Goal: Information Seeking & Learning: Learn about a topic

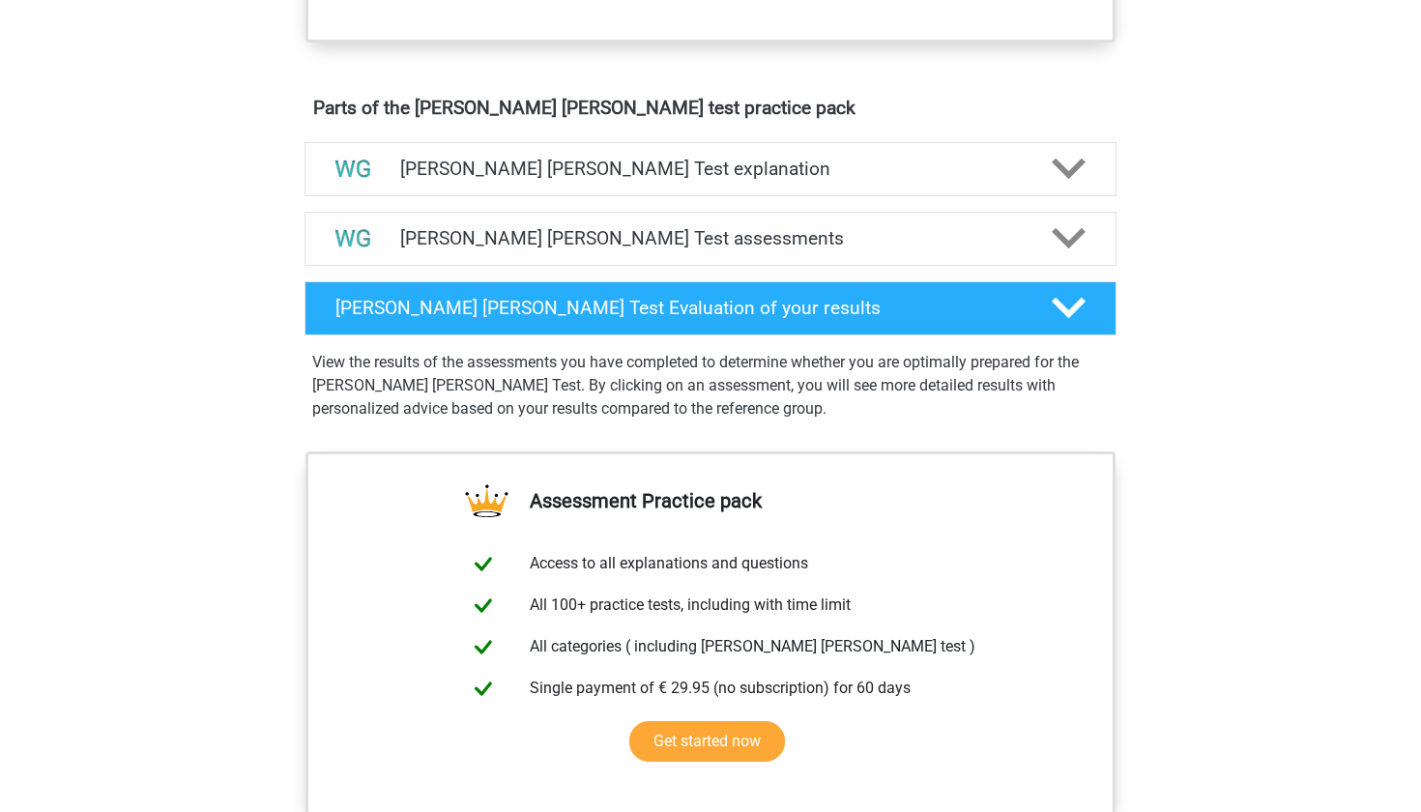
scroll to position [982, 0]
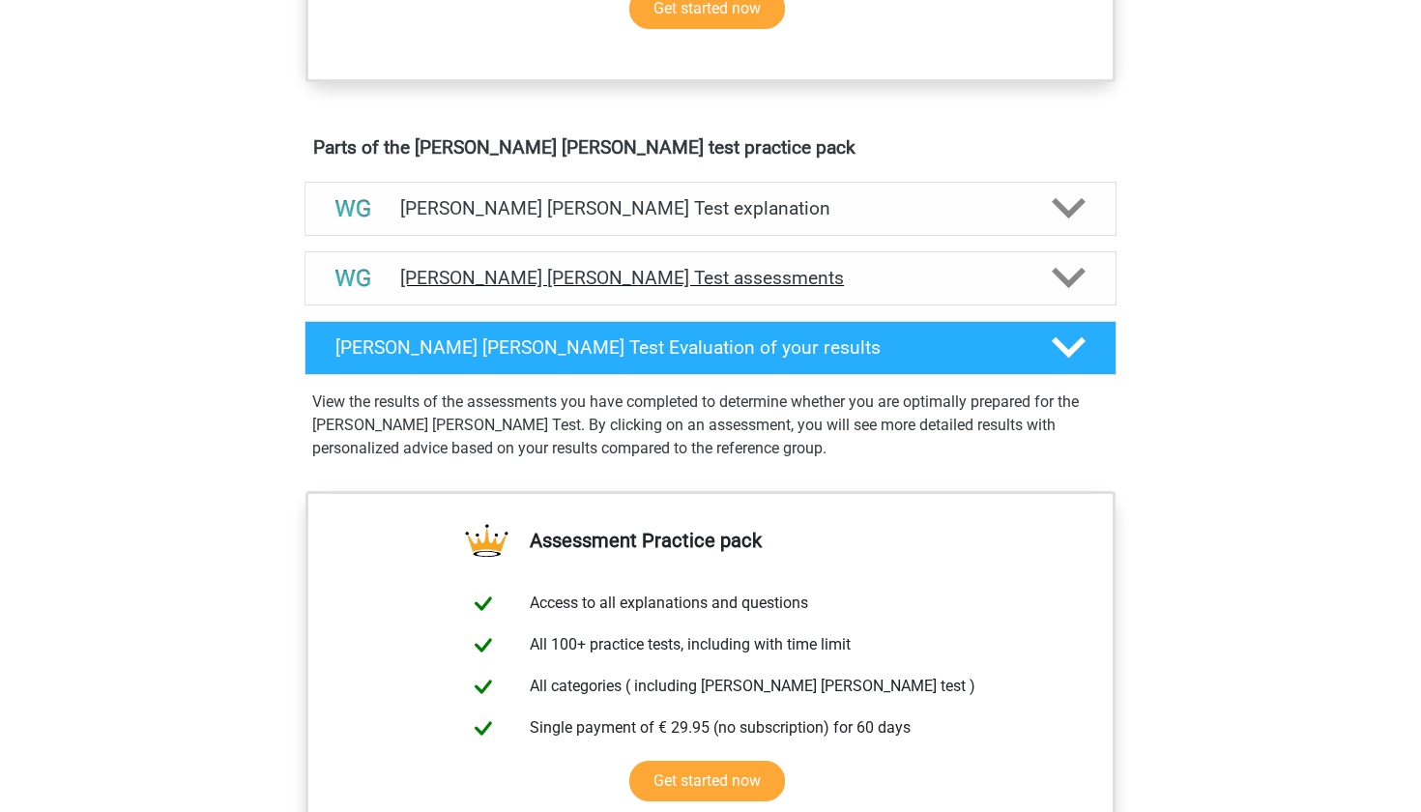
click at [491, 284] on h4 "[PERSON_NAME] [PERSON_NAME] Test assessments" at bounding box center [710, 278] width 620 height 22
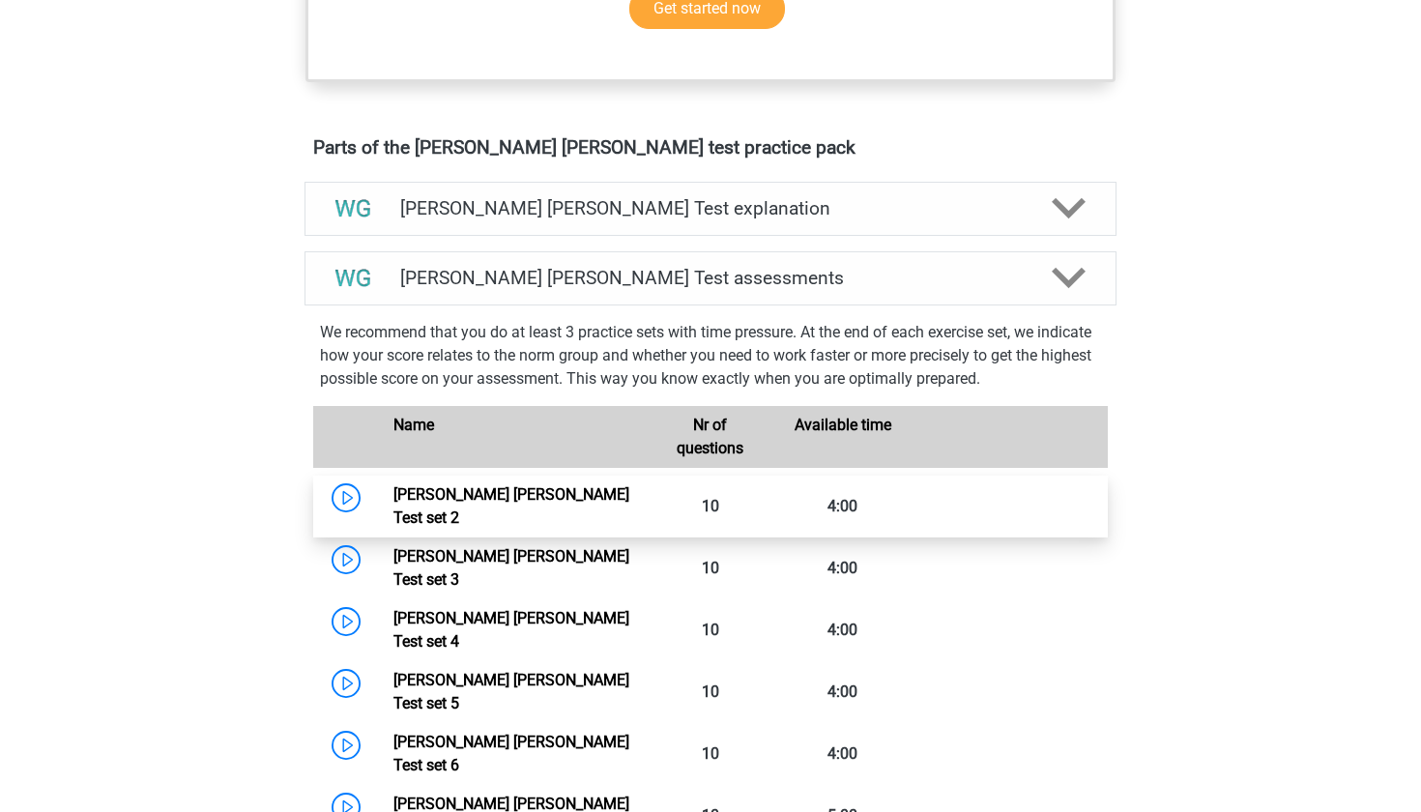
click at [393, 500] on link "Watson Glaser Test set 2" at bounding box center [511, 506] width 236 height 42
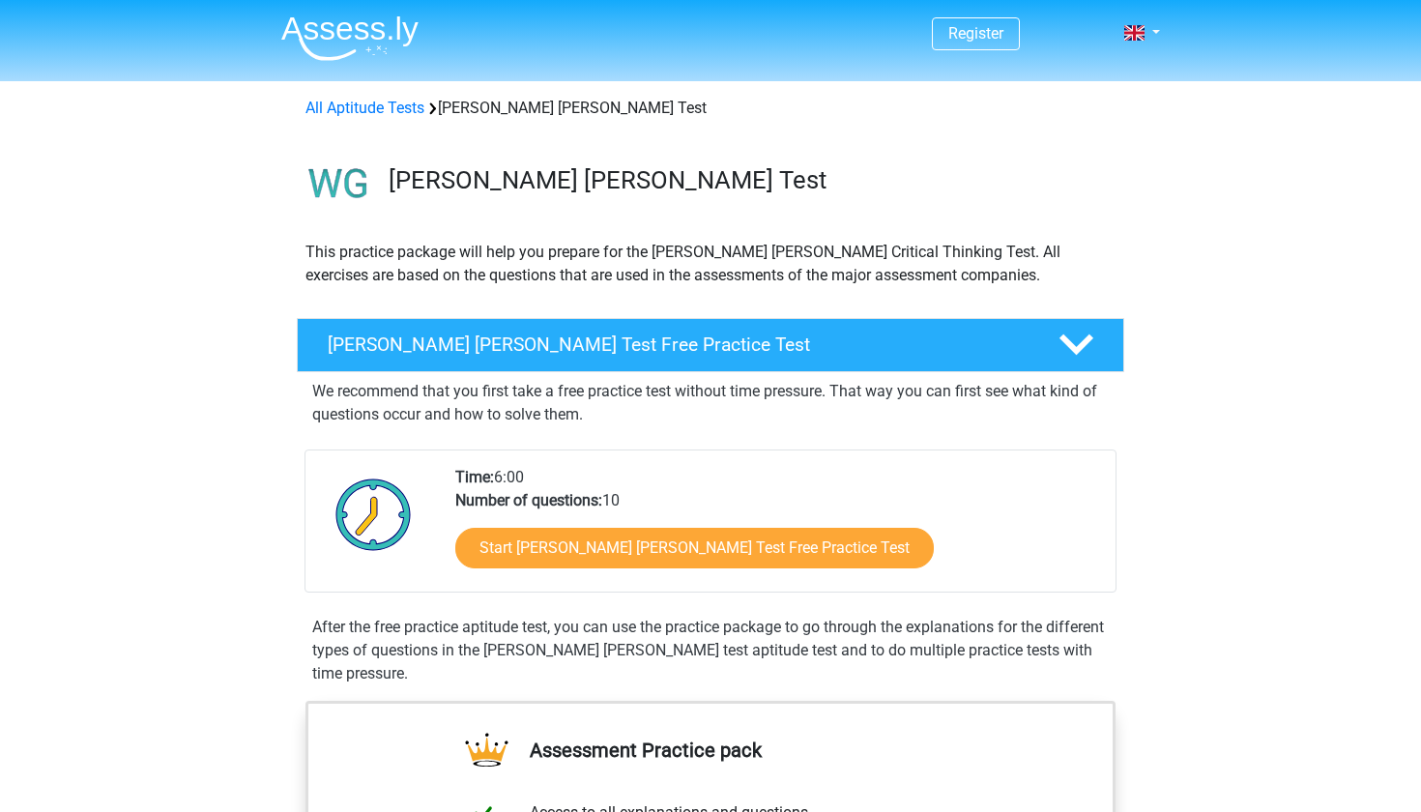
scroll to position [551, 0]
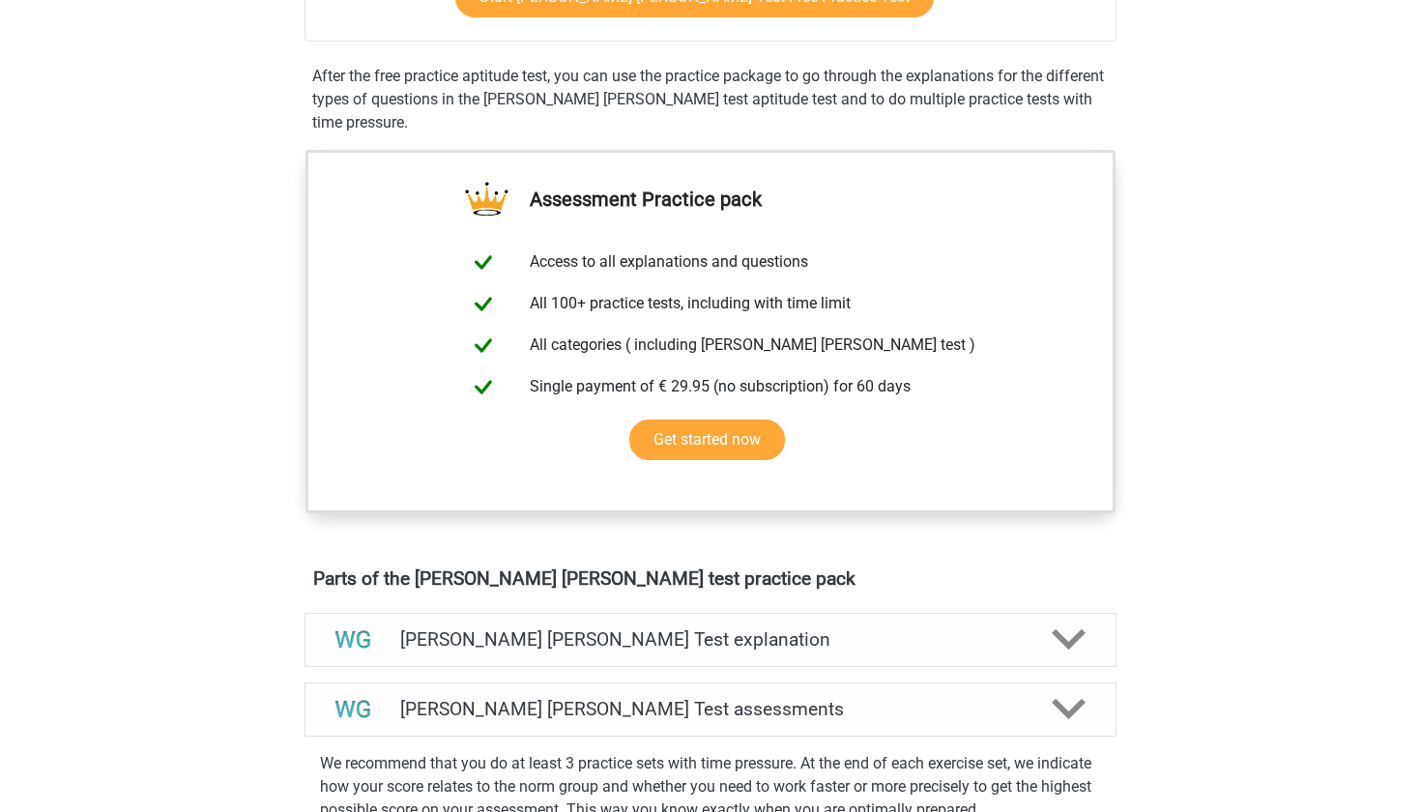
click at [785, 419] on link "Get started now" at bounding box center [707, 439] width 156 height 41
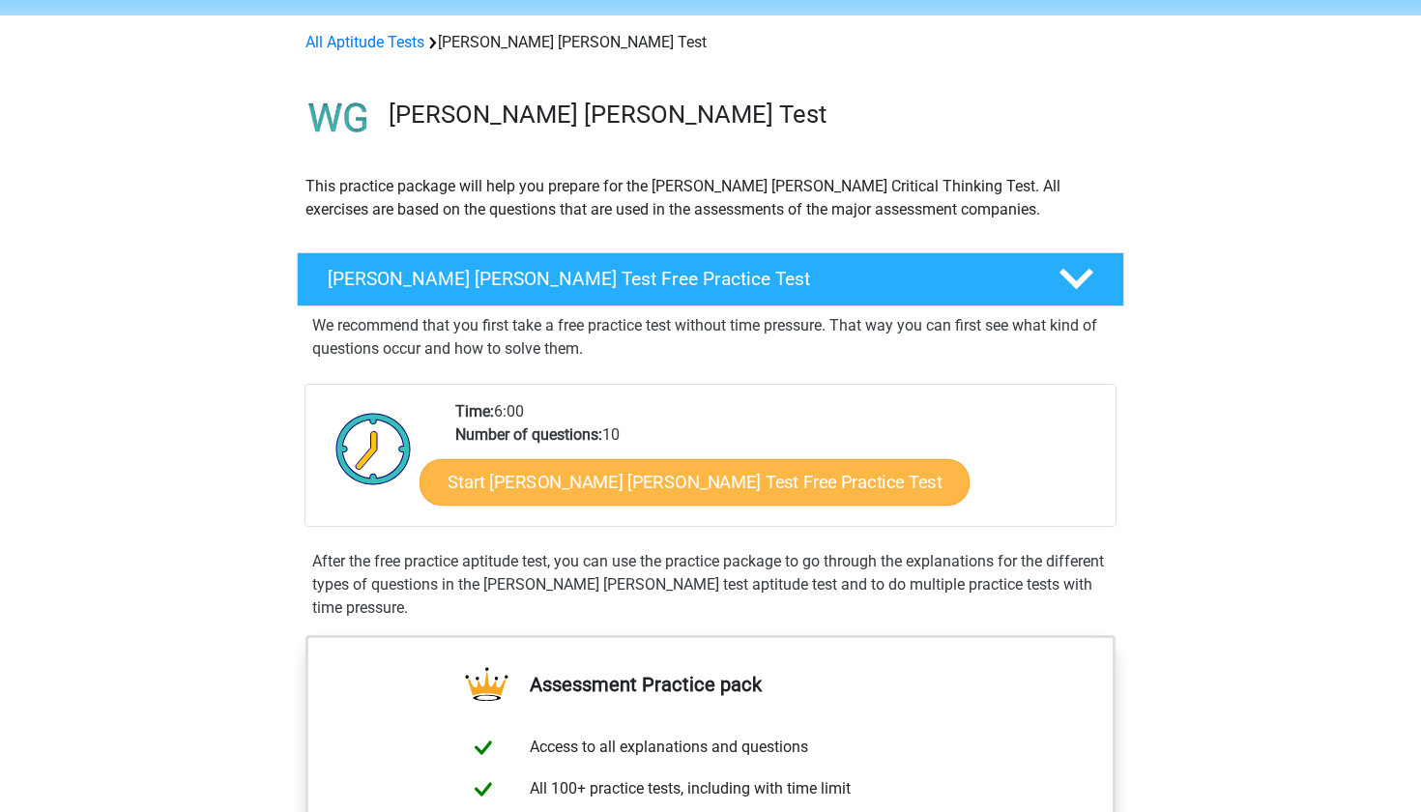
click at [709, 477] on link "Start Watson Glaser Test Free Practice Test" at bounding box center [694, 482] width 550 height 46
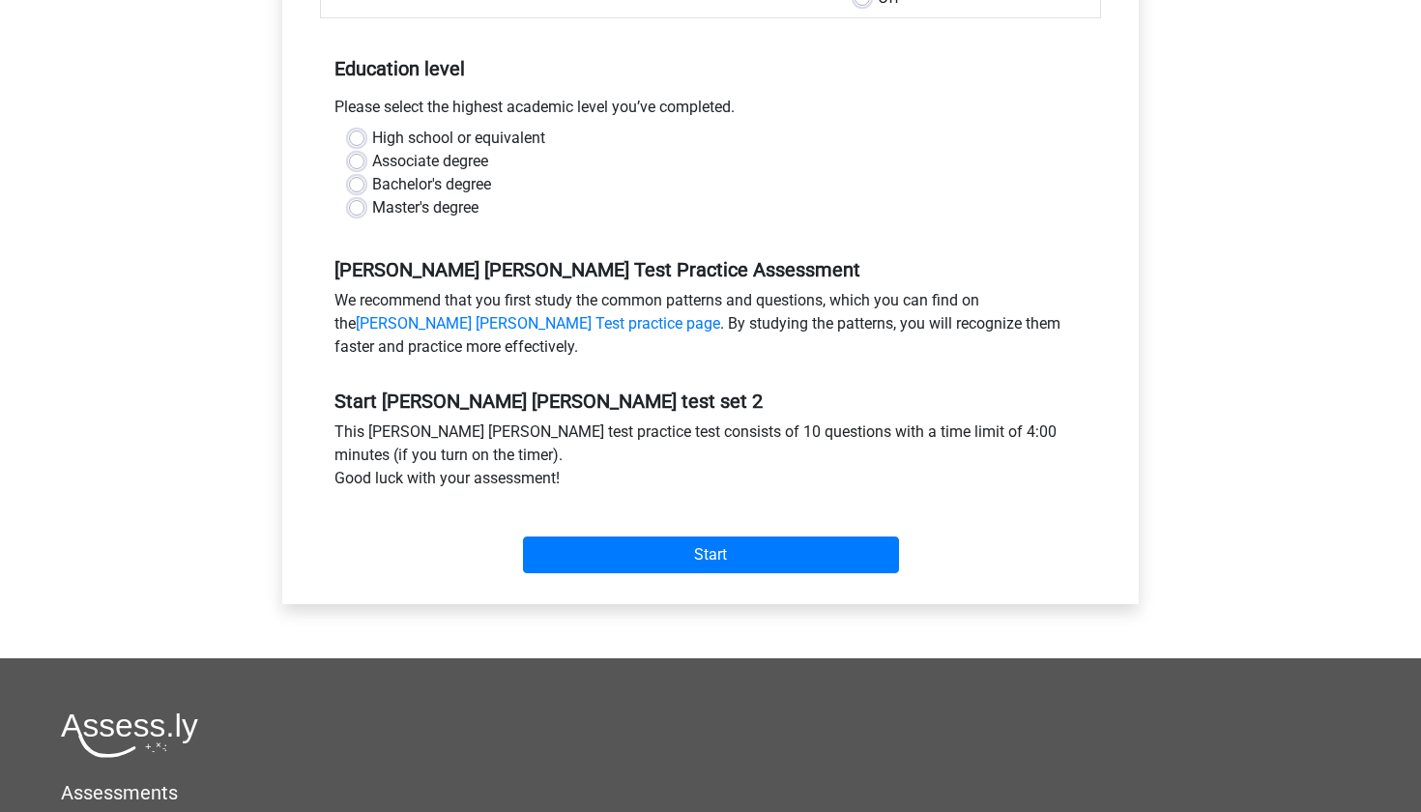
scroll to position [238, 0]
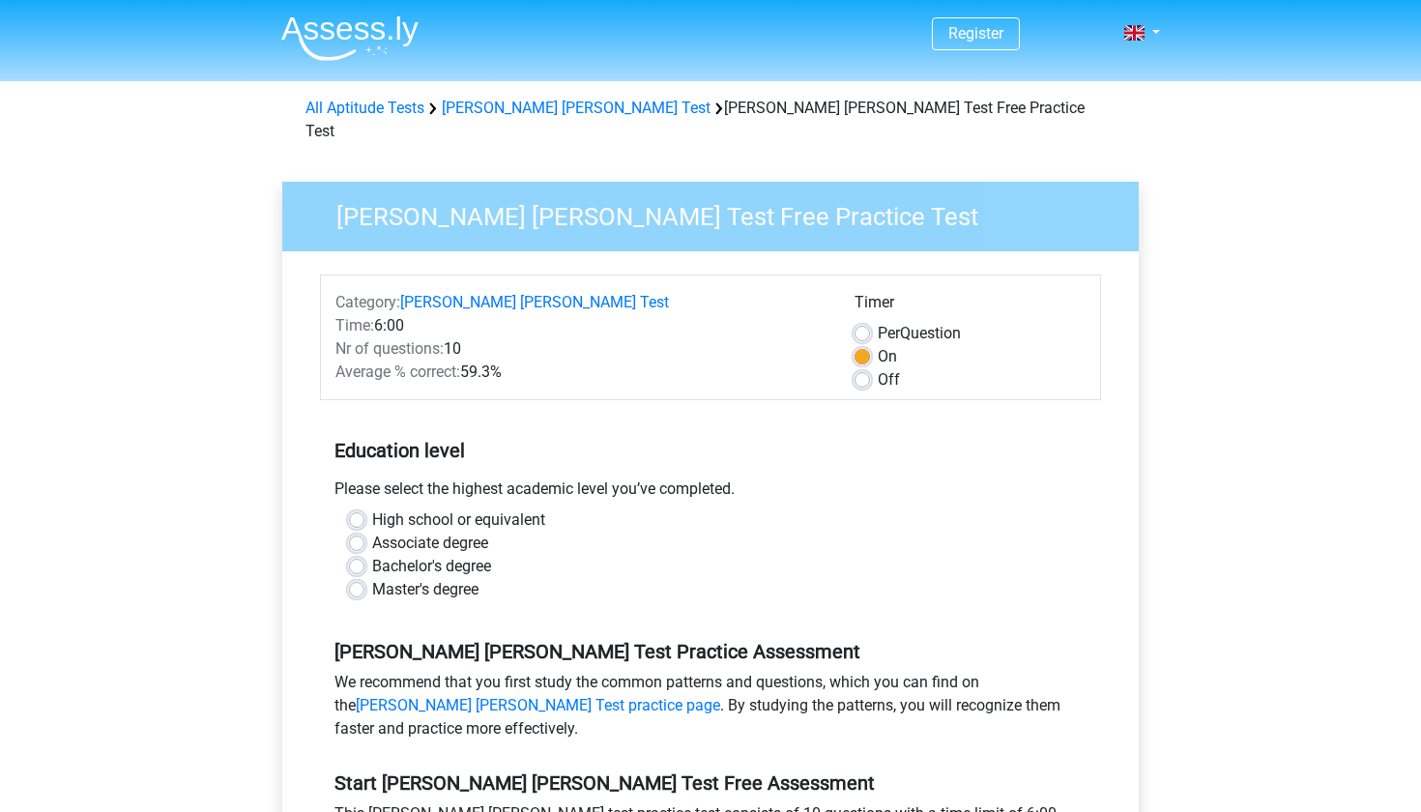
click at [372, 508] on label "High school or equivalent" at bounding box center [458, 519] width 173 height 23
click at [352, 508] on input "High school or equivalent" at bounding box center [356, 517] width 15 height 19
radio input "true"
click at [372, 532] on label "Associate degree" at bounding box center [430, 543] width 116 height 23
click at [361, 532] on input "Associate degree" at bounding box center [356, 541] width 15 height 19
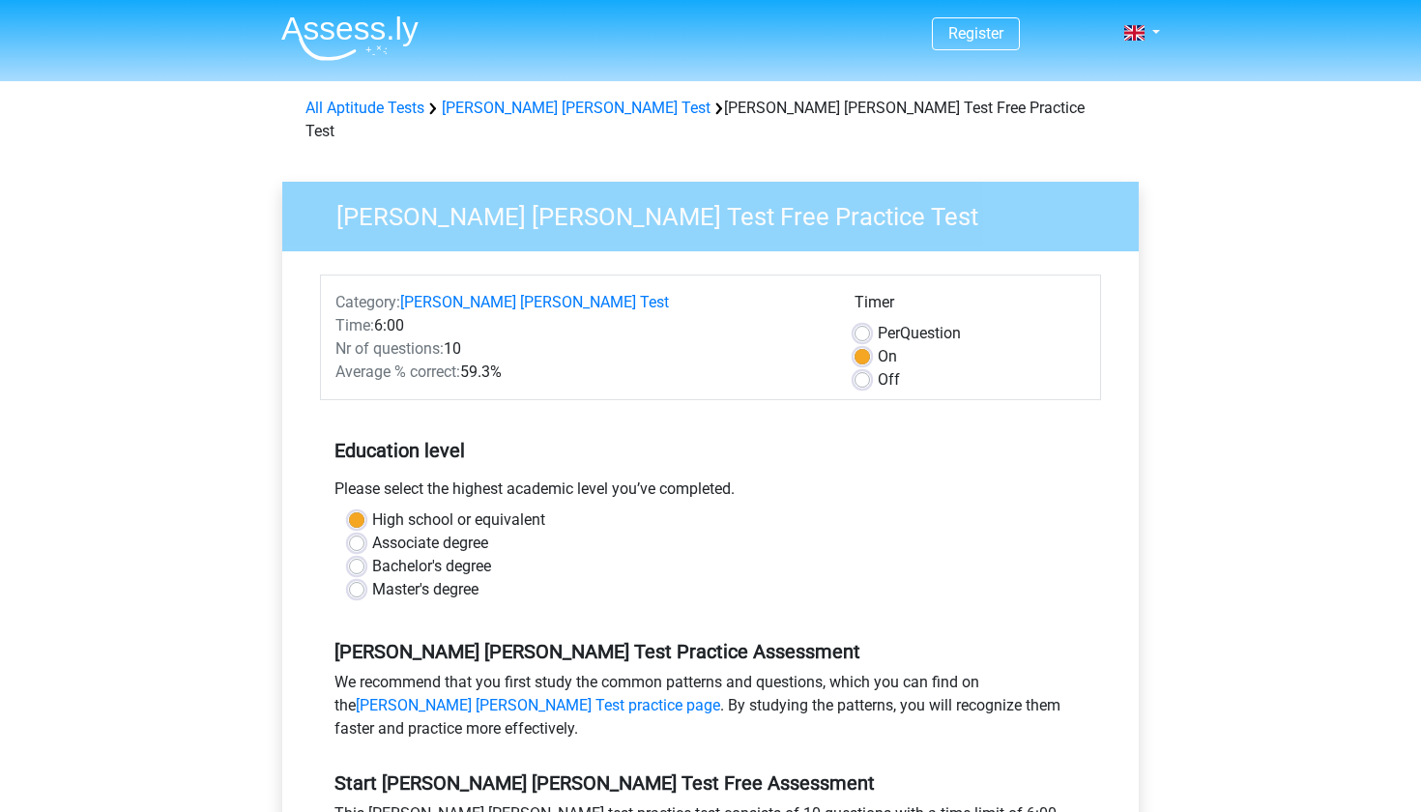
radio input "true"
click at [372, 555] on label "Bachelor's degree" at bounding box center [431, 566] width 119 height 23
click at [358, 555] on input "Bachelor's degree" at bounding box center [356, 564] width 15 height 19
radio input "true"
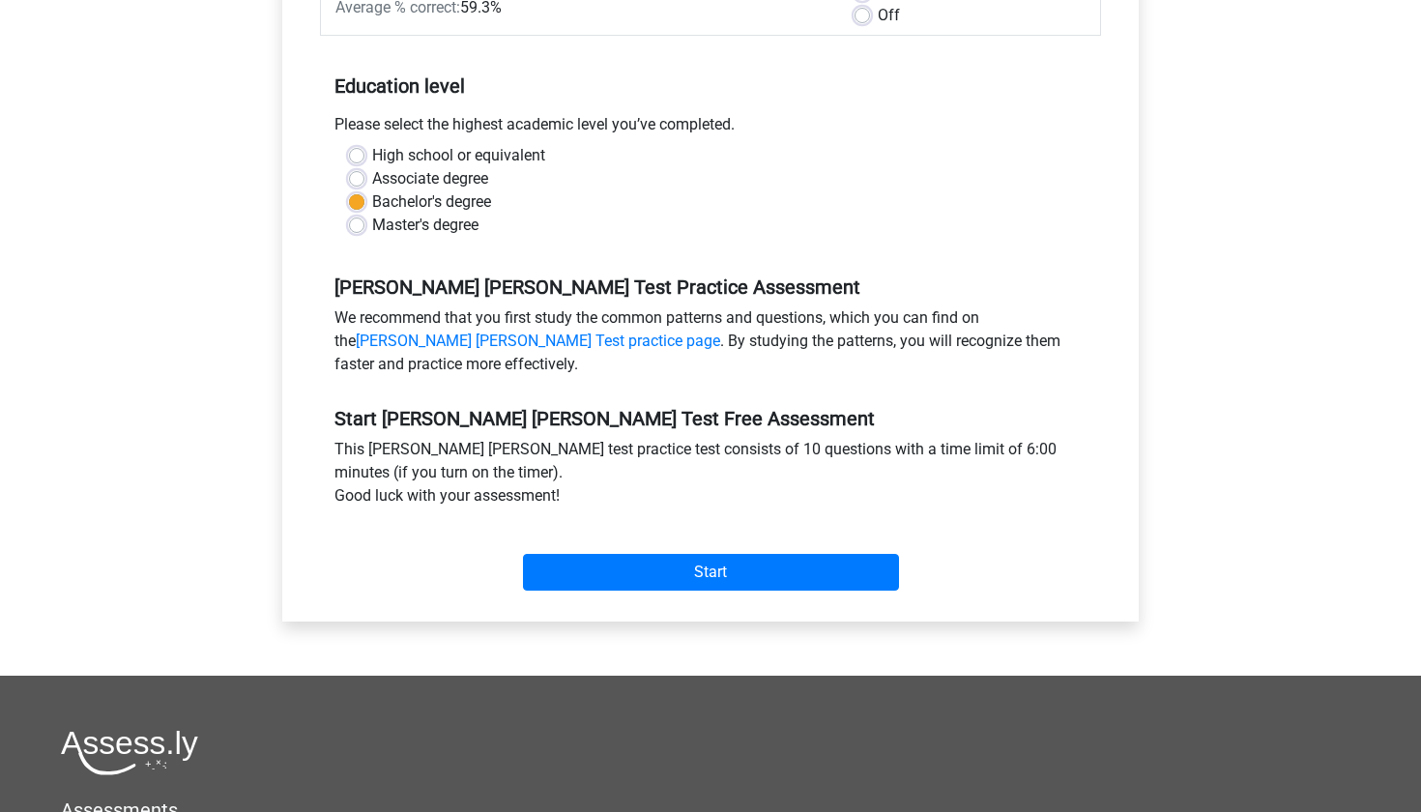
scroll to position [420, 0]
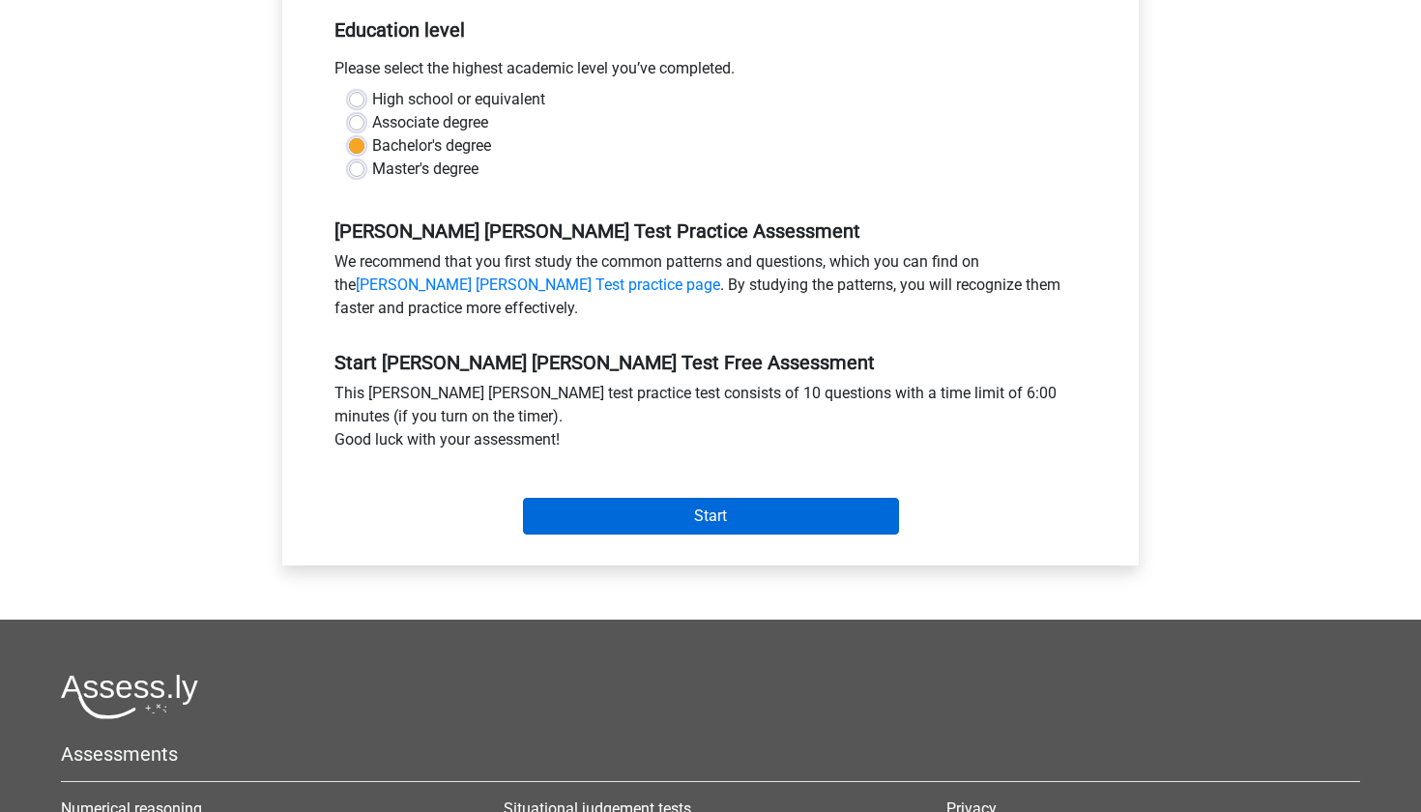
click at [631, 498] on input "Start" at bounding box center [711, 516] width 376 height 37
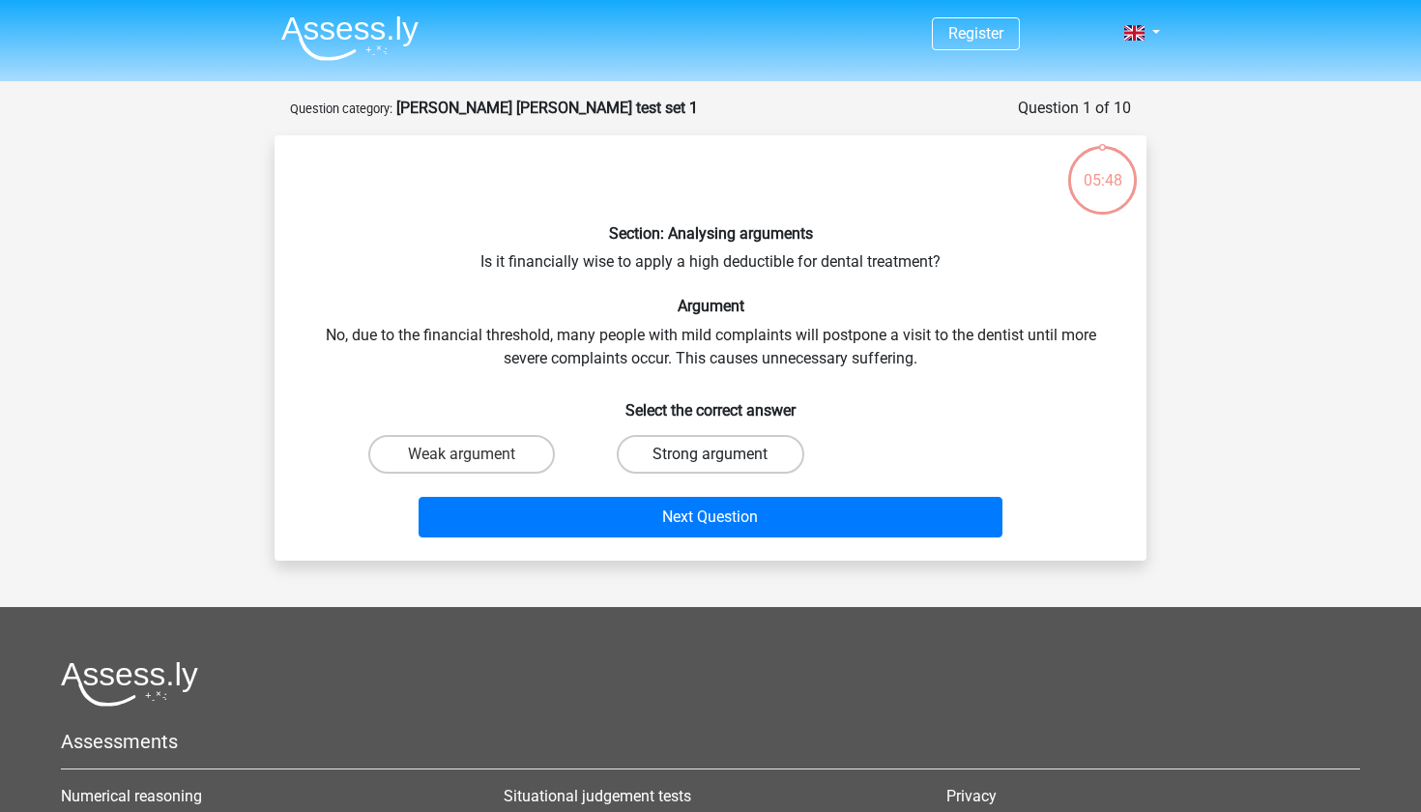
click at [657, 451] on label "Strong argument" at bounding box center [710, 454] width 187 height 39
click at [710, 454] on input "Strong argument" at bounding box center [716, 460] width 13 height 13
radio input "true"
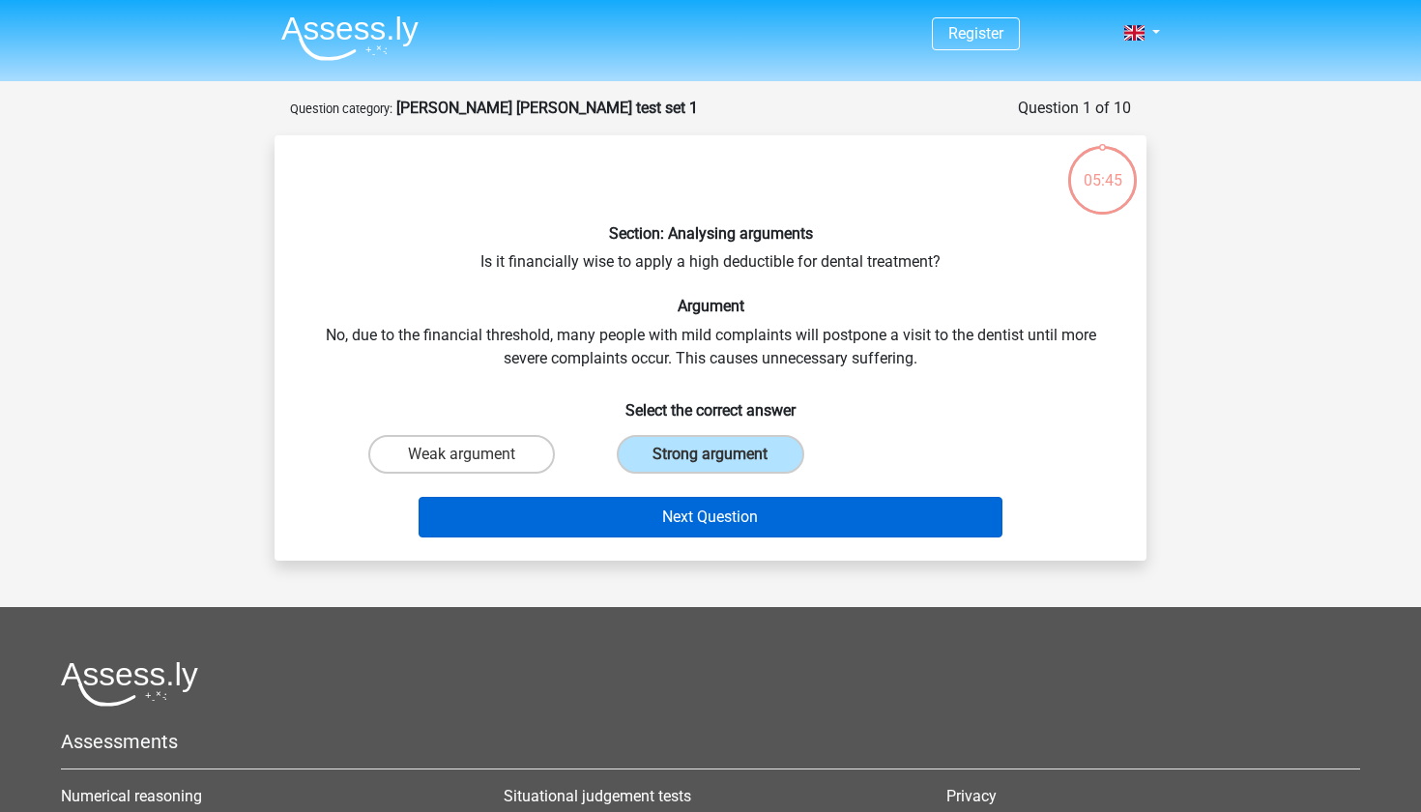
click at [699, 527] on button "Next Question" at bounding box center [710, 517] width 585 height 41
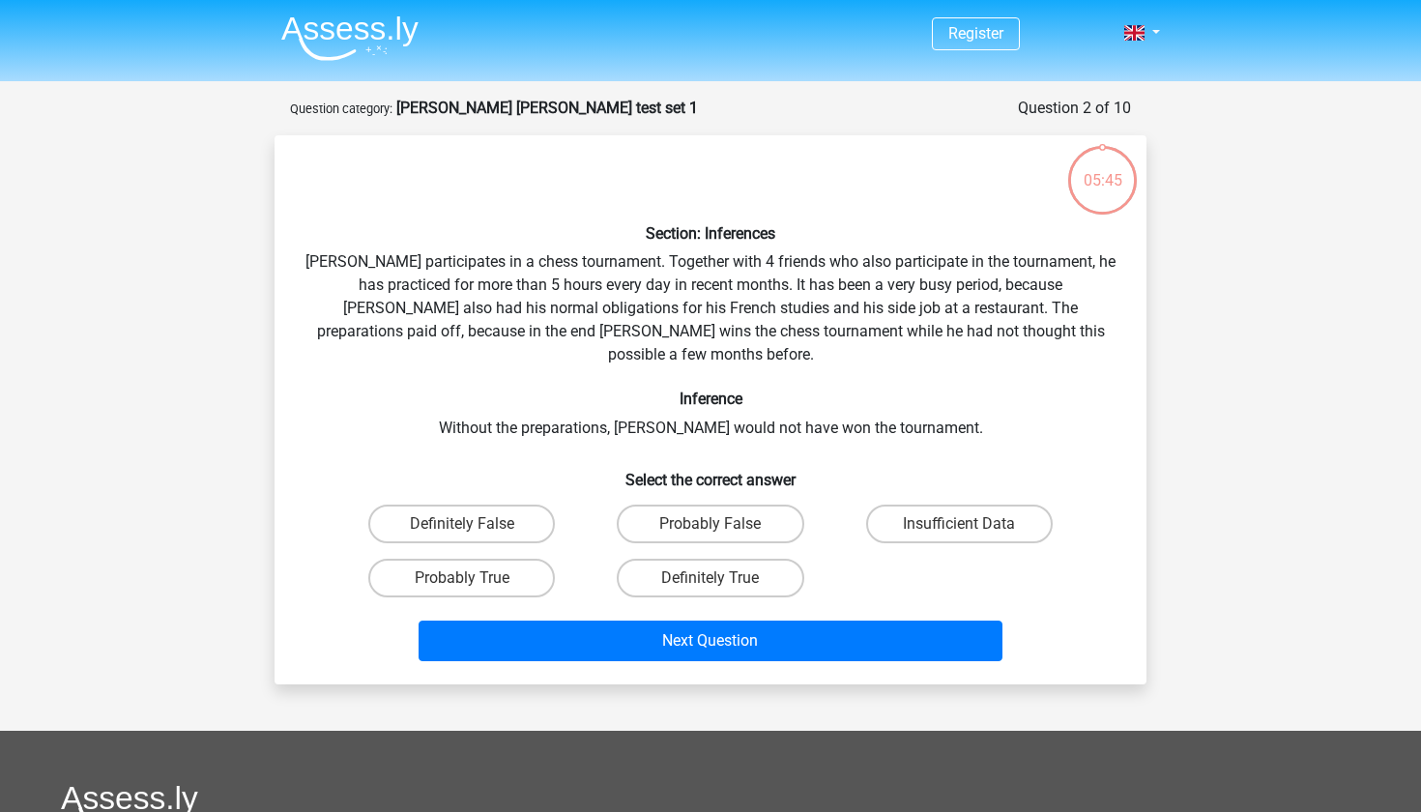
scroll to position [97, 0]
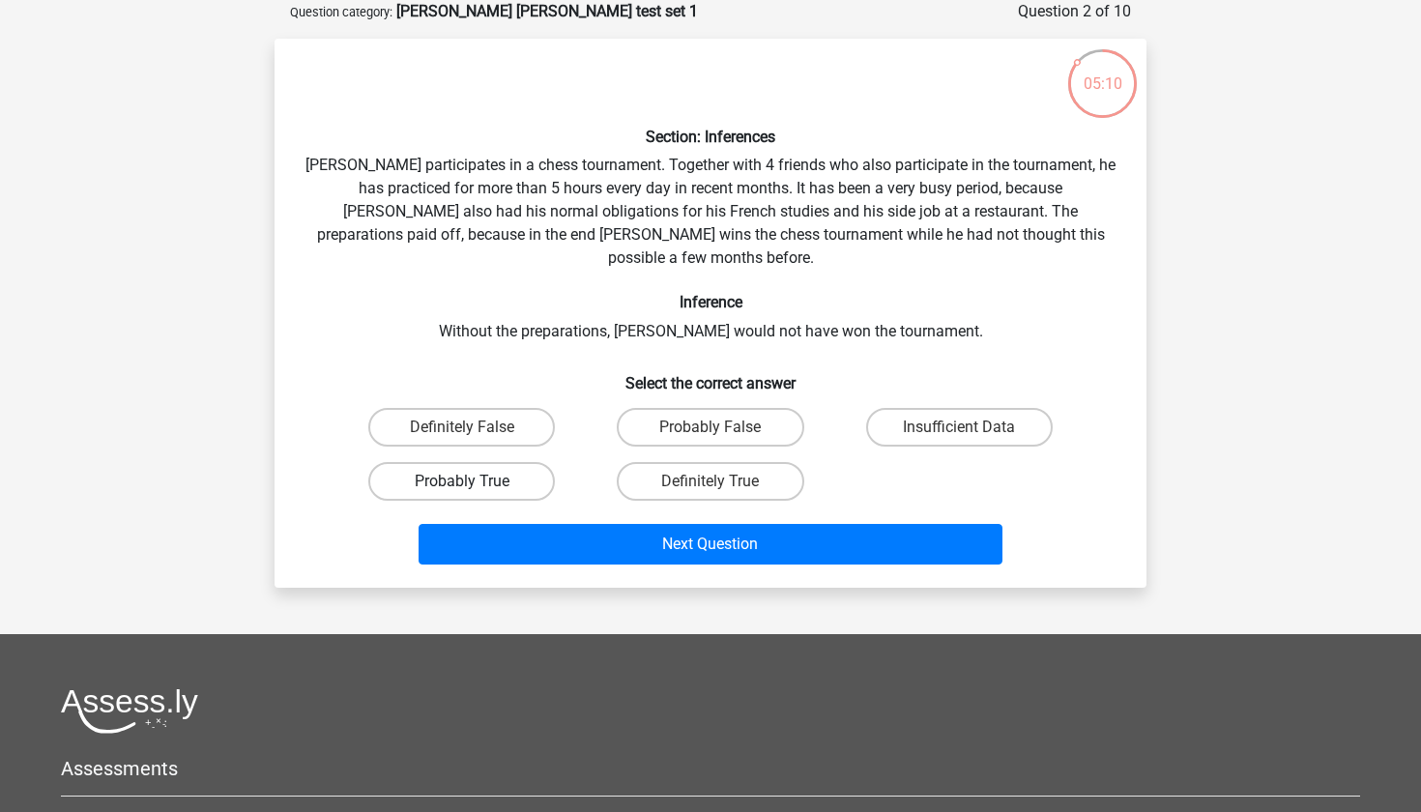
click at [537, 462] on label "Probably True" at bounding box center [461, 481] width 187 height 39
click at [475, 481] on input "Probably True" at bounding box center [468, 487] width 13 height 13
radio input "true"
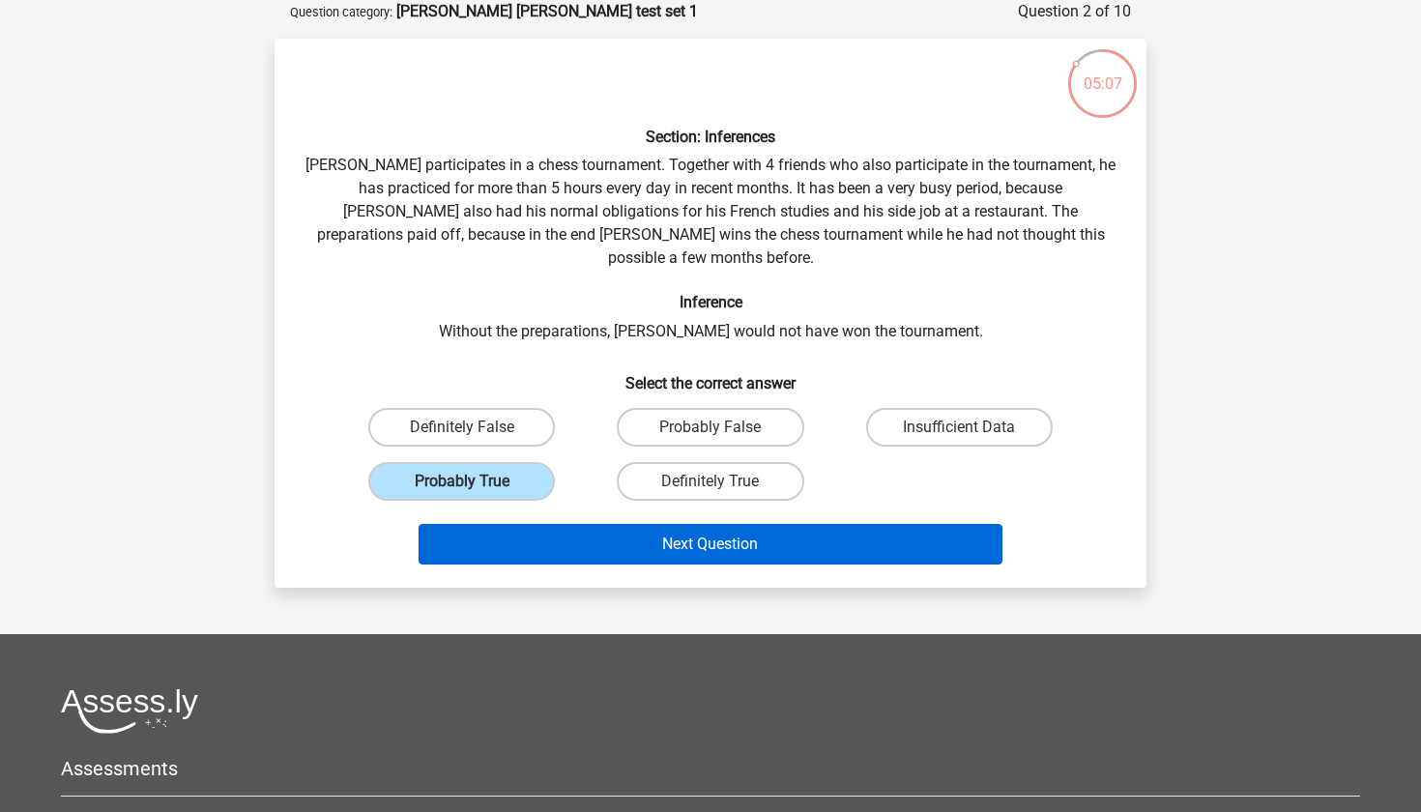
click at [552, 533] on button "Next Question" at bounding box center [710, 544] width 585 height 41
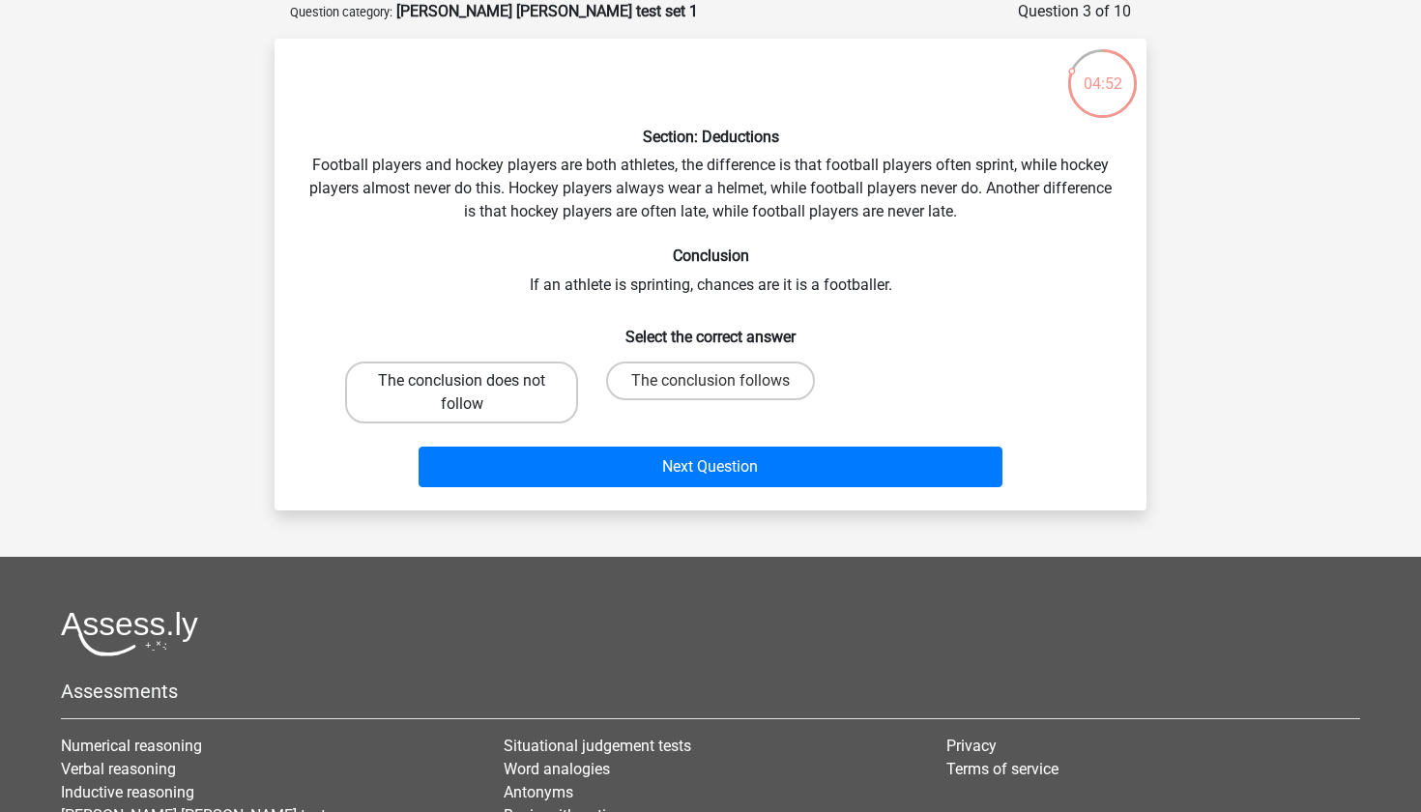
click at [530, 390] on label "The conclusion does not follow" at bounding box center [461, 392] width 233 height 62
click at [475, 390] on input "The conclusion does not follow" at bounding box center [468, 387] width 13 height 13
radio input "true"
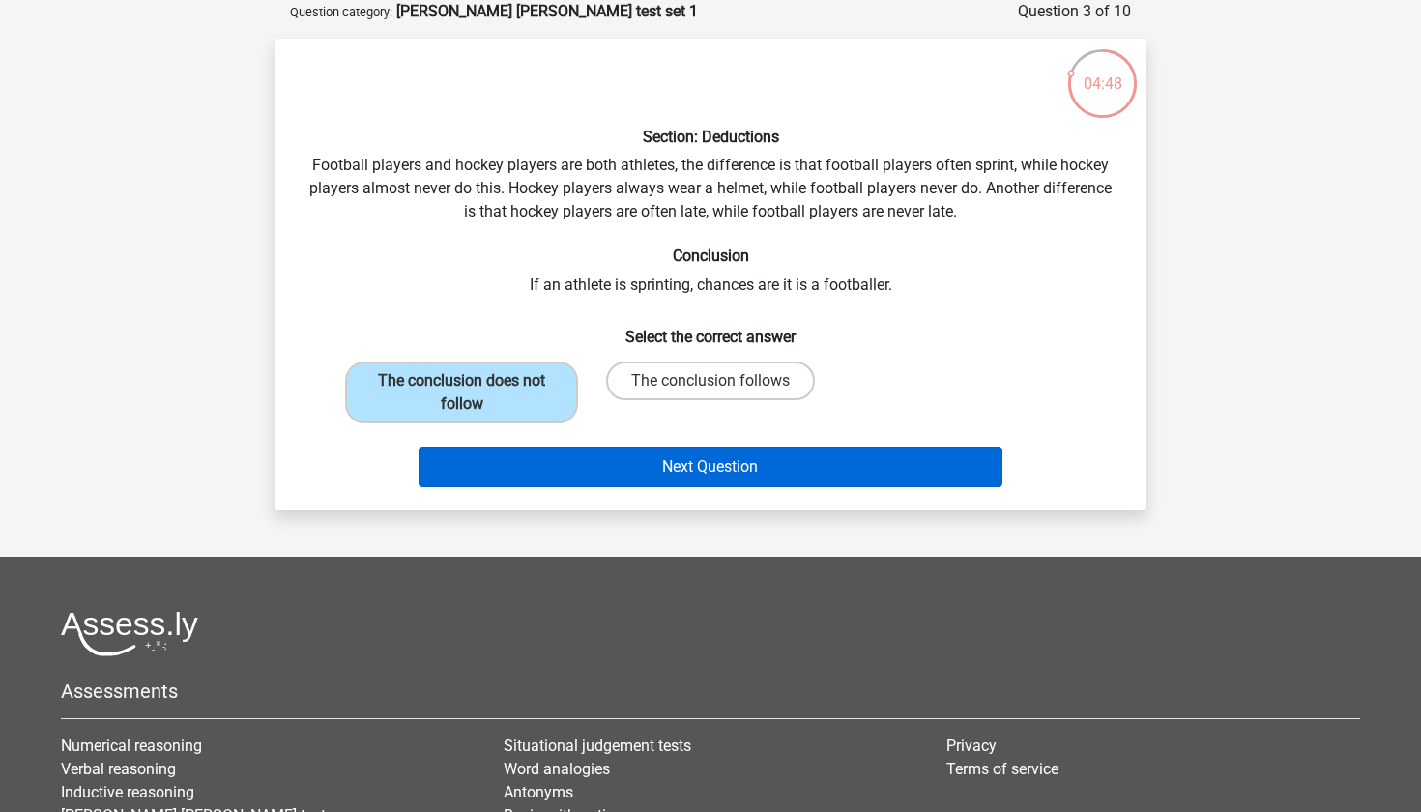
click at [541, 477] on button "Next Question" at bounding box center [710, 467] width 585 height 41
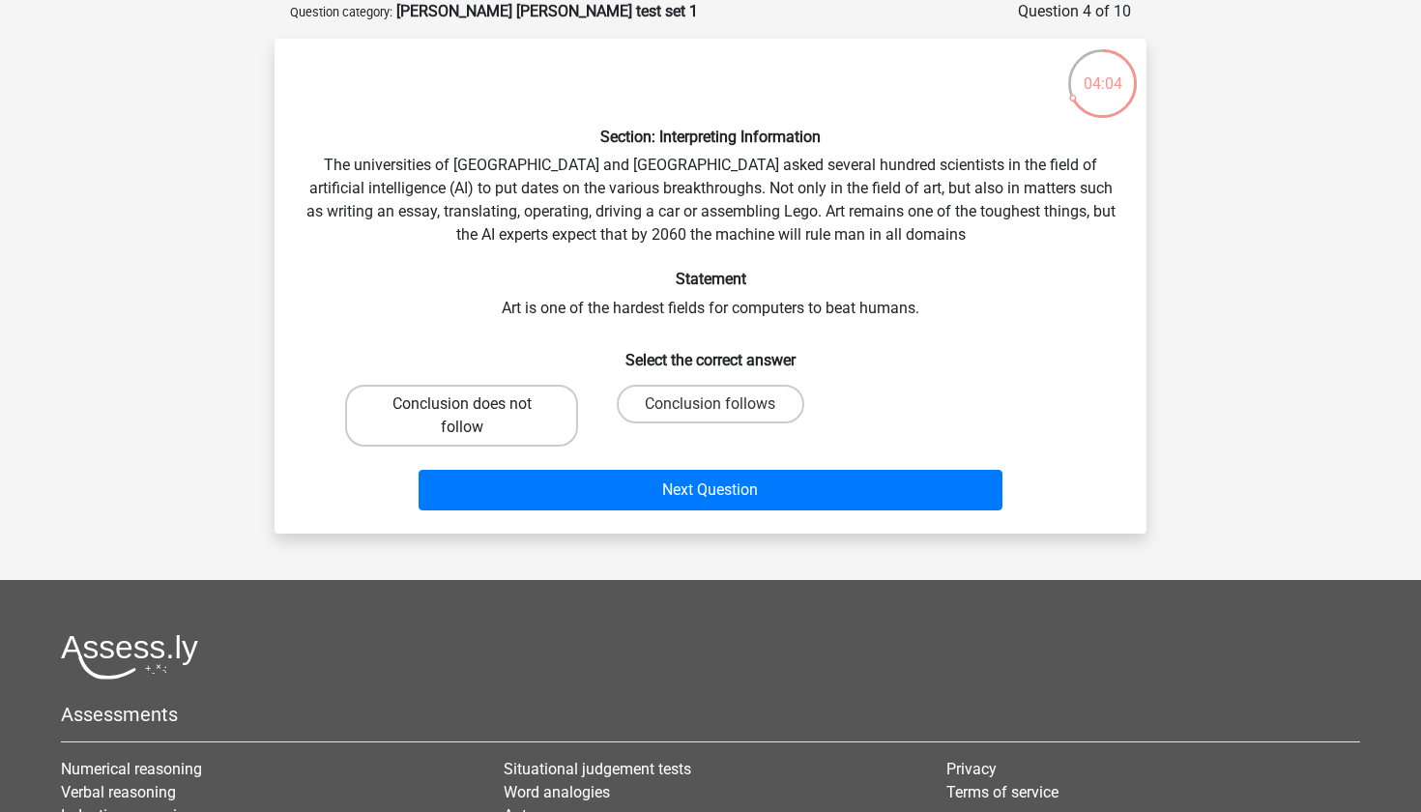
click at [535, 439] on label "Conclusion does not follow" at bounding box center [461, 416] width 233 height 62
click at [475, 417] on input "Conclusion does not follow" at bounding box center [468, 410] width 13 height 13
radio input "true"
click at [594, 341] on h6 "Select the correct answer" at bounding box center [710, 352] width 810 height 34
click at [640, 393] on label "Conclusion follows" at bounding box center [710, 404] width 187 height 39
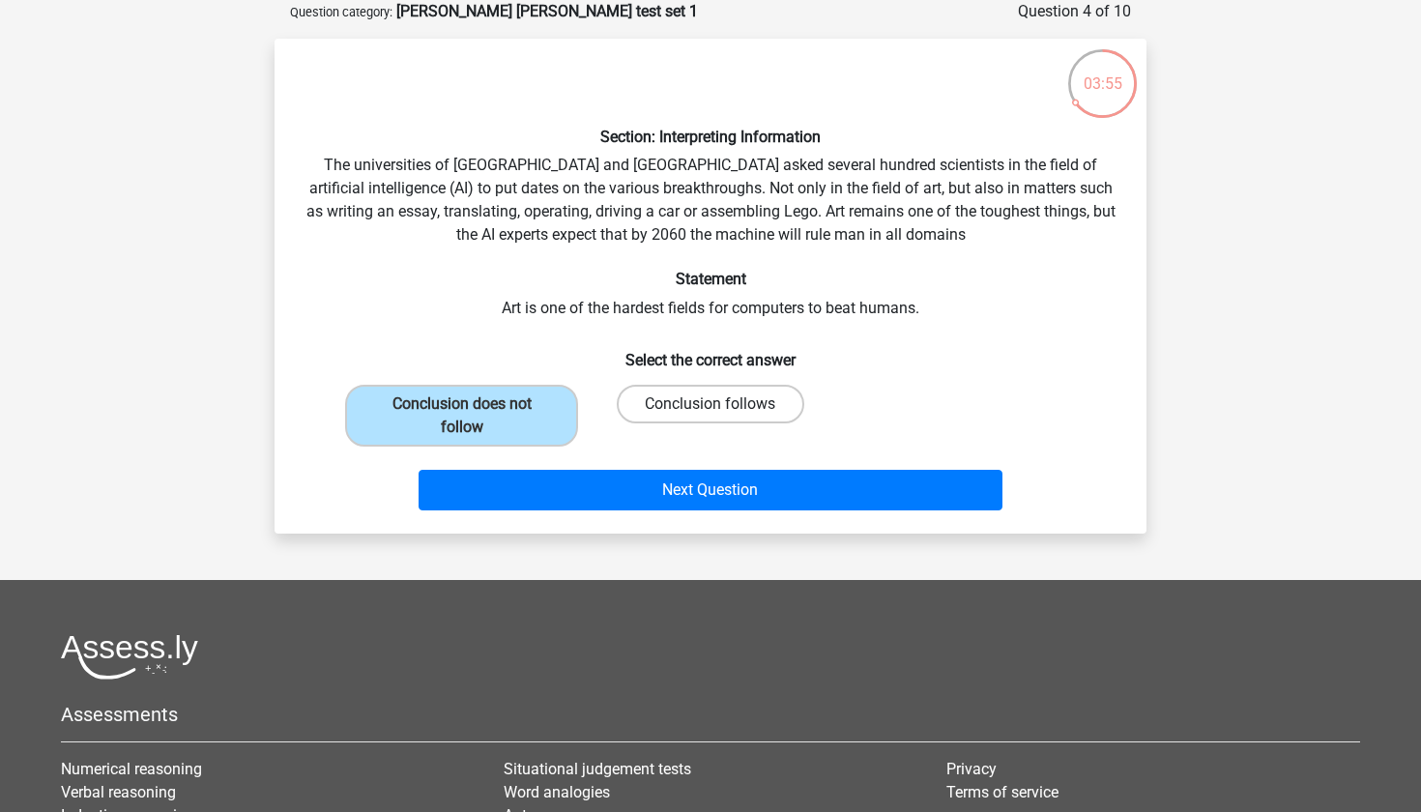
click at [710, 404] on input "Conclusion follows" at bounding box center [716, 410] width 13 height 13
radio input "true"
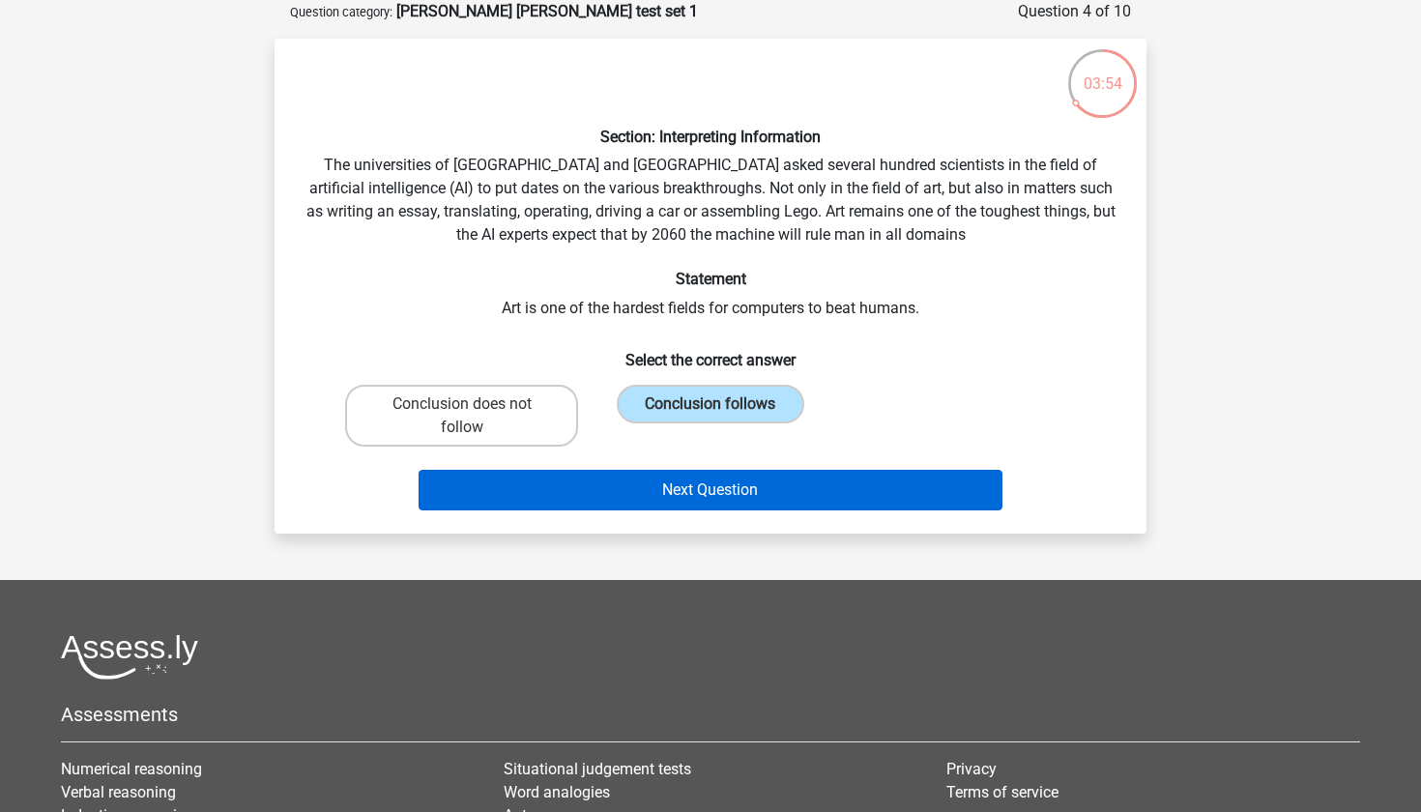
click at [612, 491] on button "Next Question" at bounding box center [710, 490] width 585 height 41
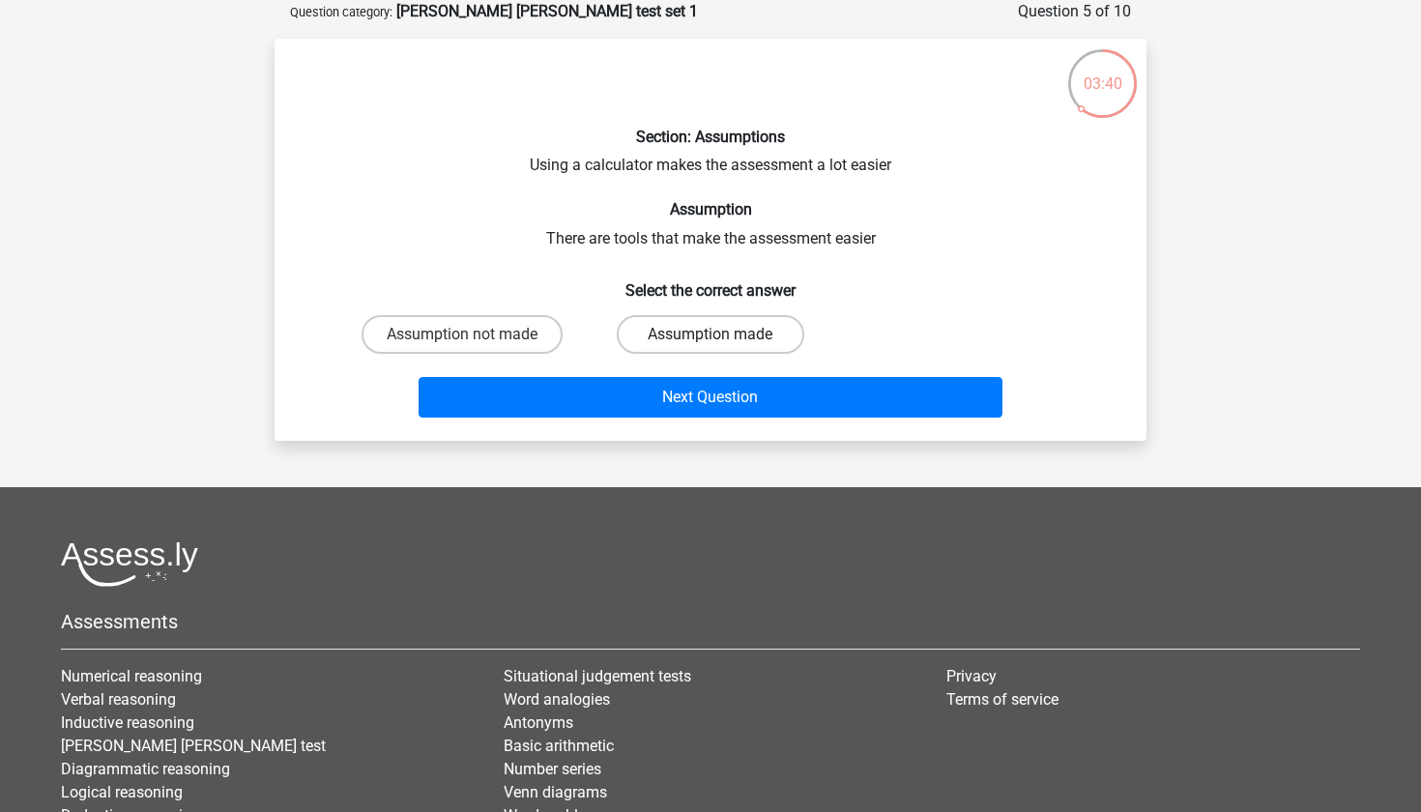
click at [653, 327] on label "Assumption made" at bounding box center [710, 334] width 187 height 39
click at [710, 334] on input "Assumption made" at bounding box center [716, 340] width 13 height 13
radio input "true"
click at [571, 308] on div "Assumption not made" at bounding box center [461, 334] width 248 height 54
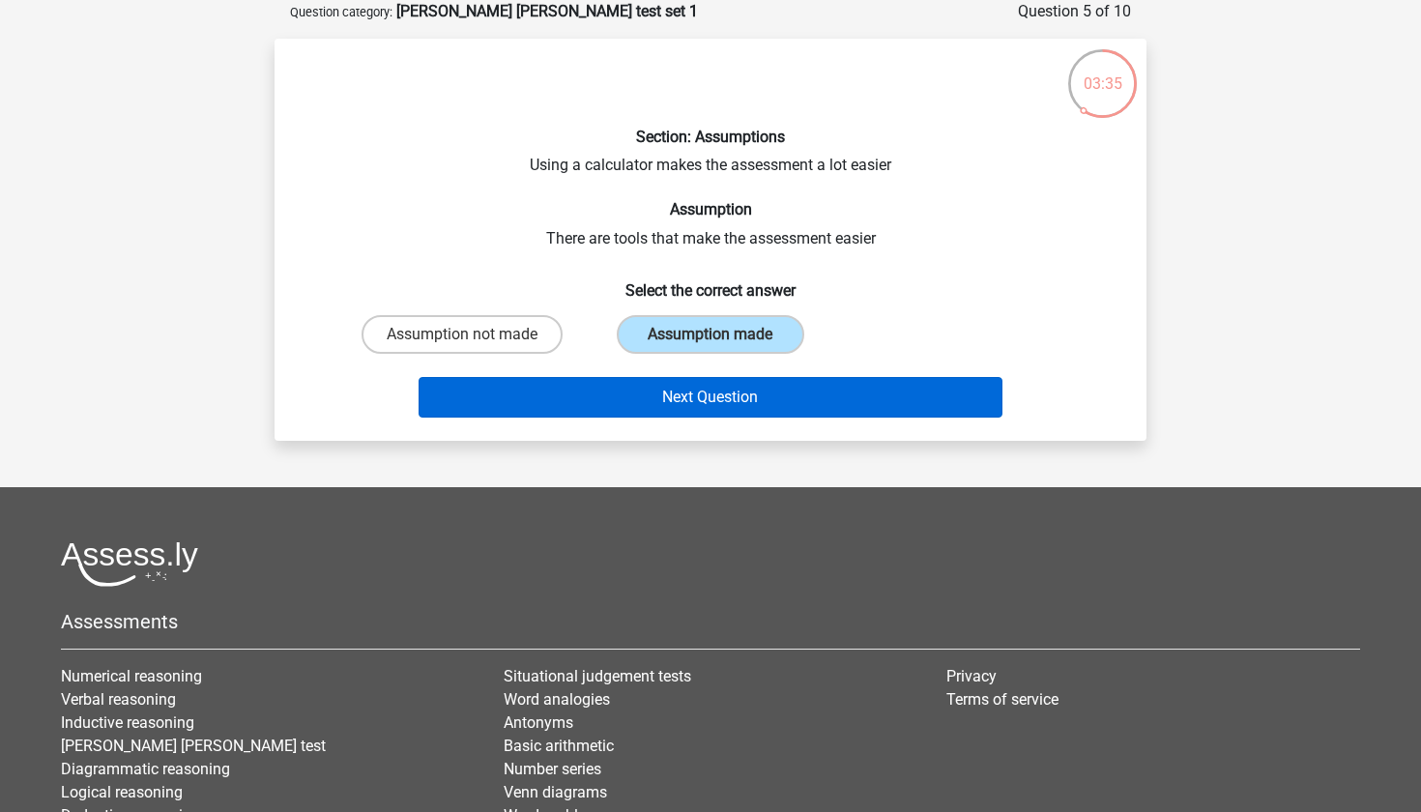
click at [565, 386] on button "Next Question" at bounding box center [710, 397] width 585 height 41
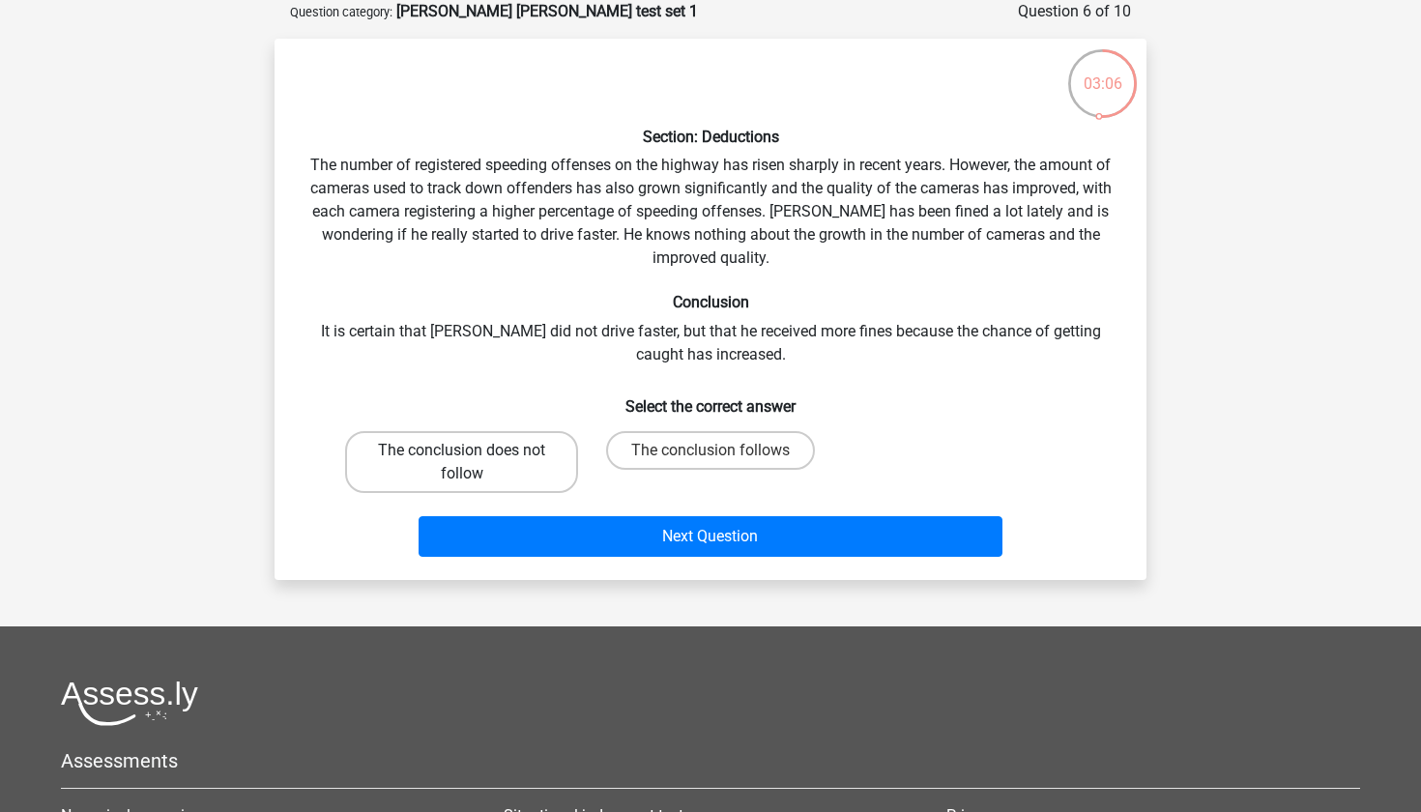
click at [550, 447] on label "The conclusion does not follow" at bounding box center [461, 462] width 233 height 62
click at [475, 450] on input "The conclusion does not follow" at bounding box center [468, 456] width 13 height 13
radio input "true"
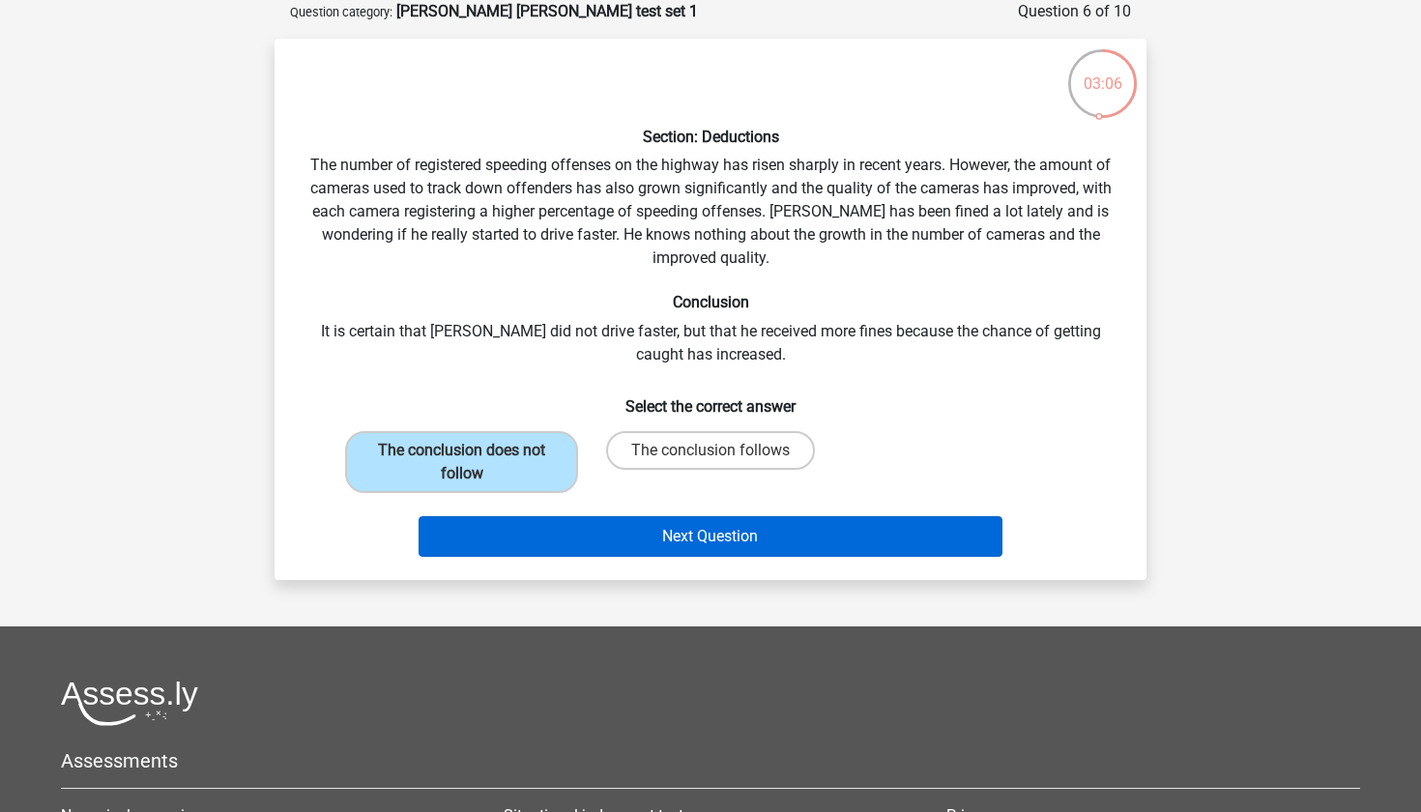
click at [559, 522] on button "Next Question" at bounding box center [710, 536] width 585 height 41
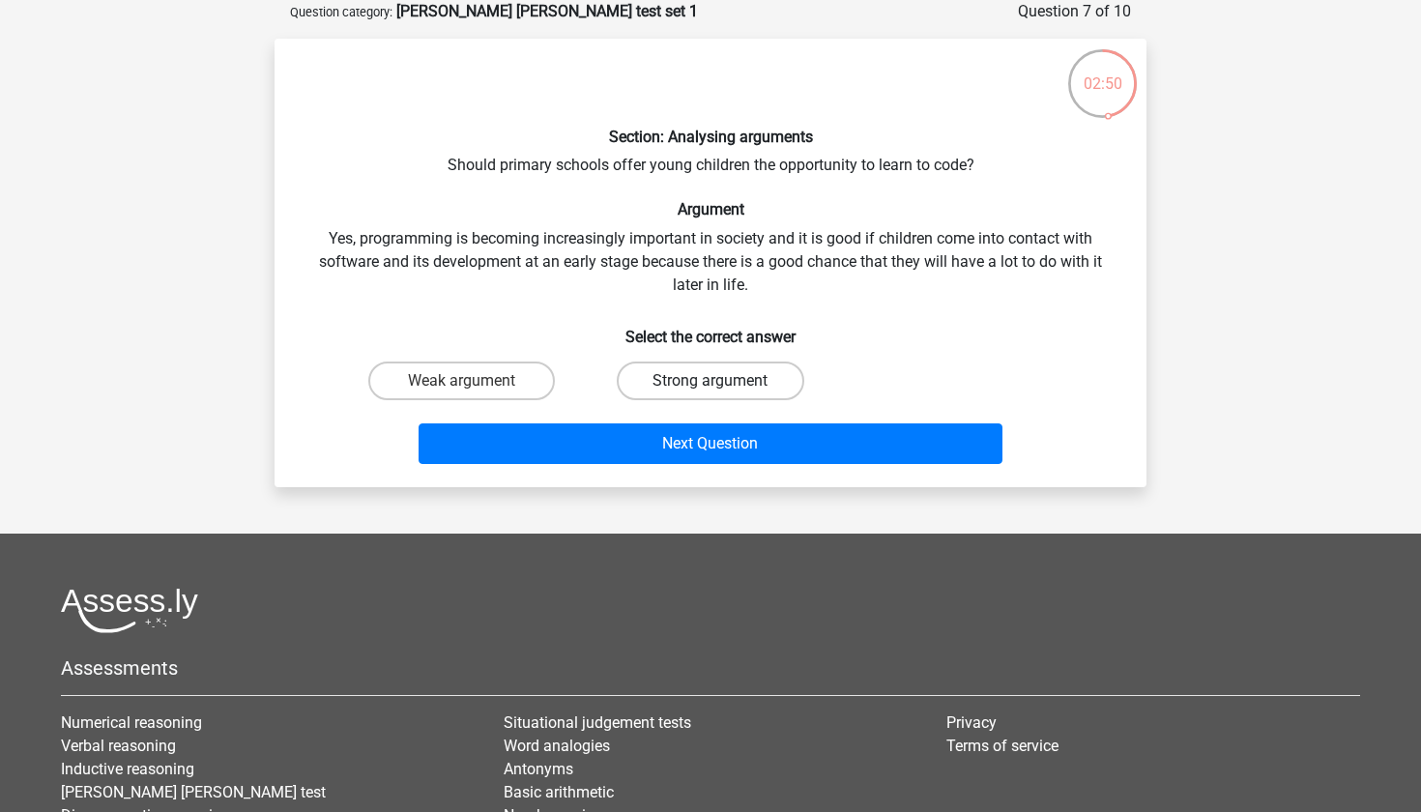
click at [689, 366] on label "Strong argument" at bounding box center [710, 380] width 187 height 39
click at [710, 381] on input "Strong argument" at bounding box center [716, 387] width 13 height 13
radio input "true"
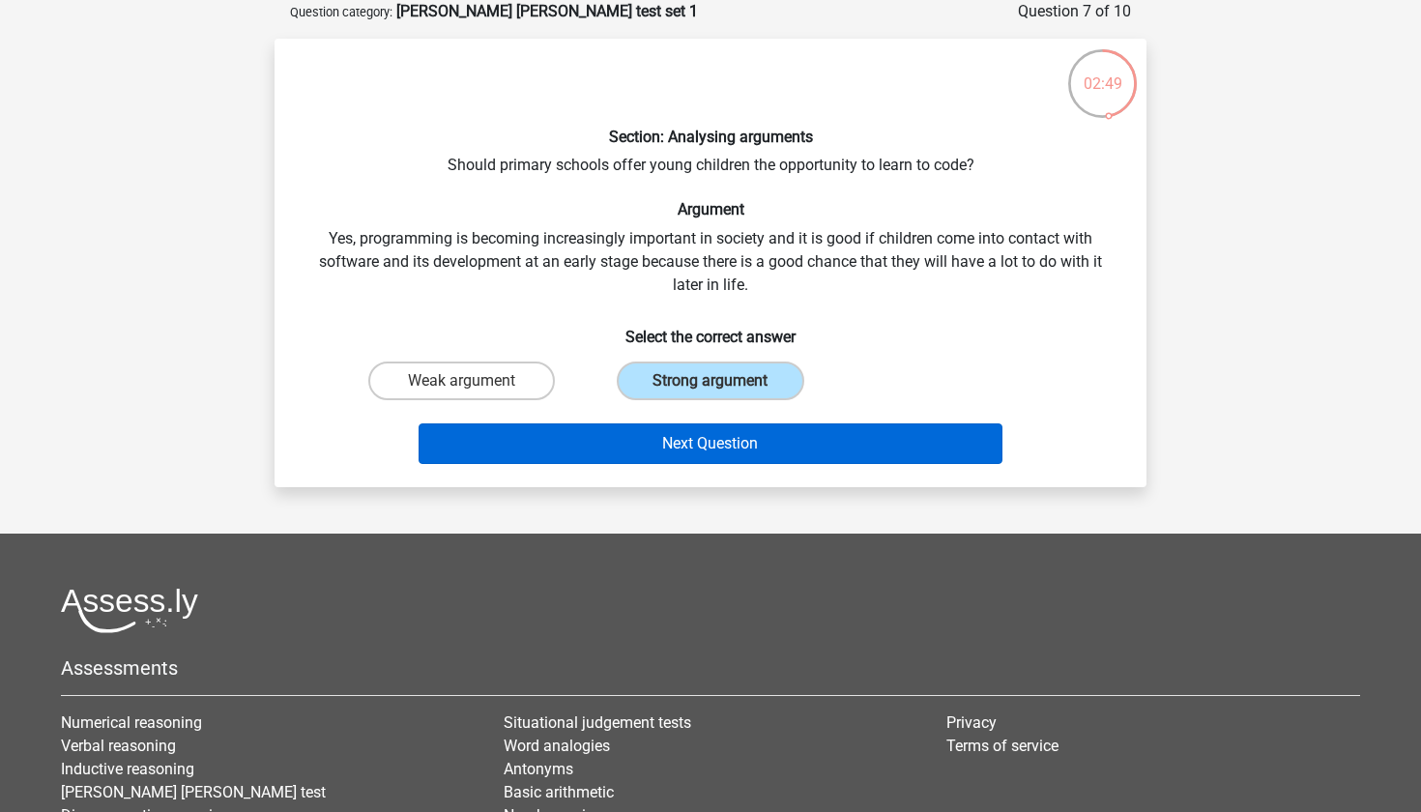
click at [691, 448] on button "Next Question" at bounding box center [710, 443] width 585 height 41
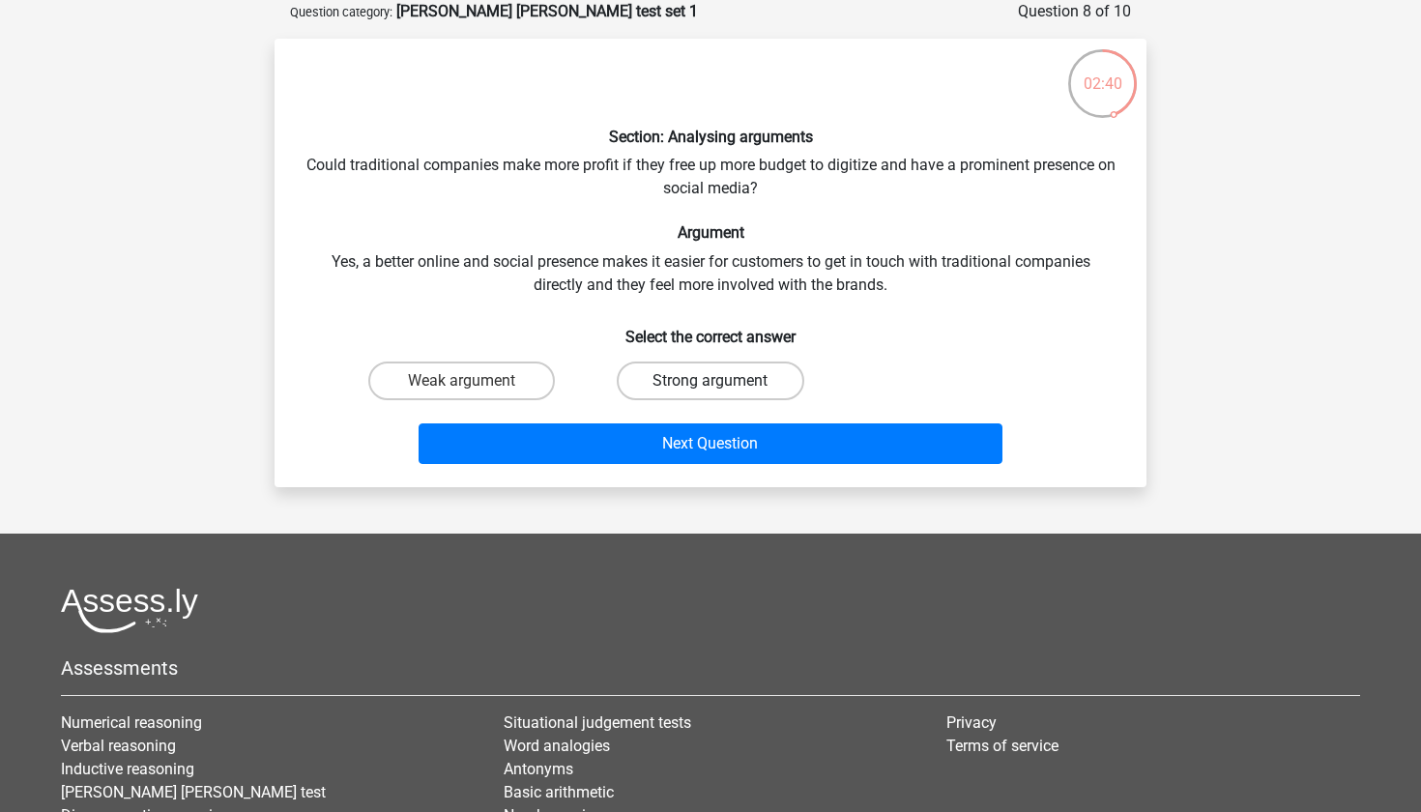
click at [652, 380] on label "Strong argument" at bounding box center [710, 380] width 187 height 39
click at [710, 381] on input "Strong argument" at bounding box center [716, 387] width 13 height 13
radio input "true"
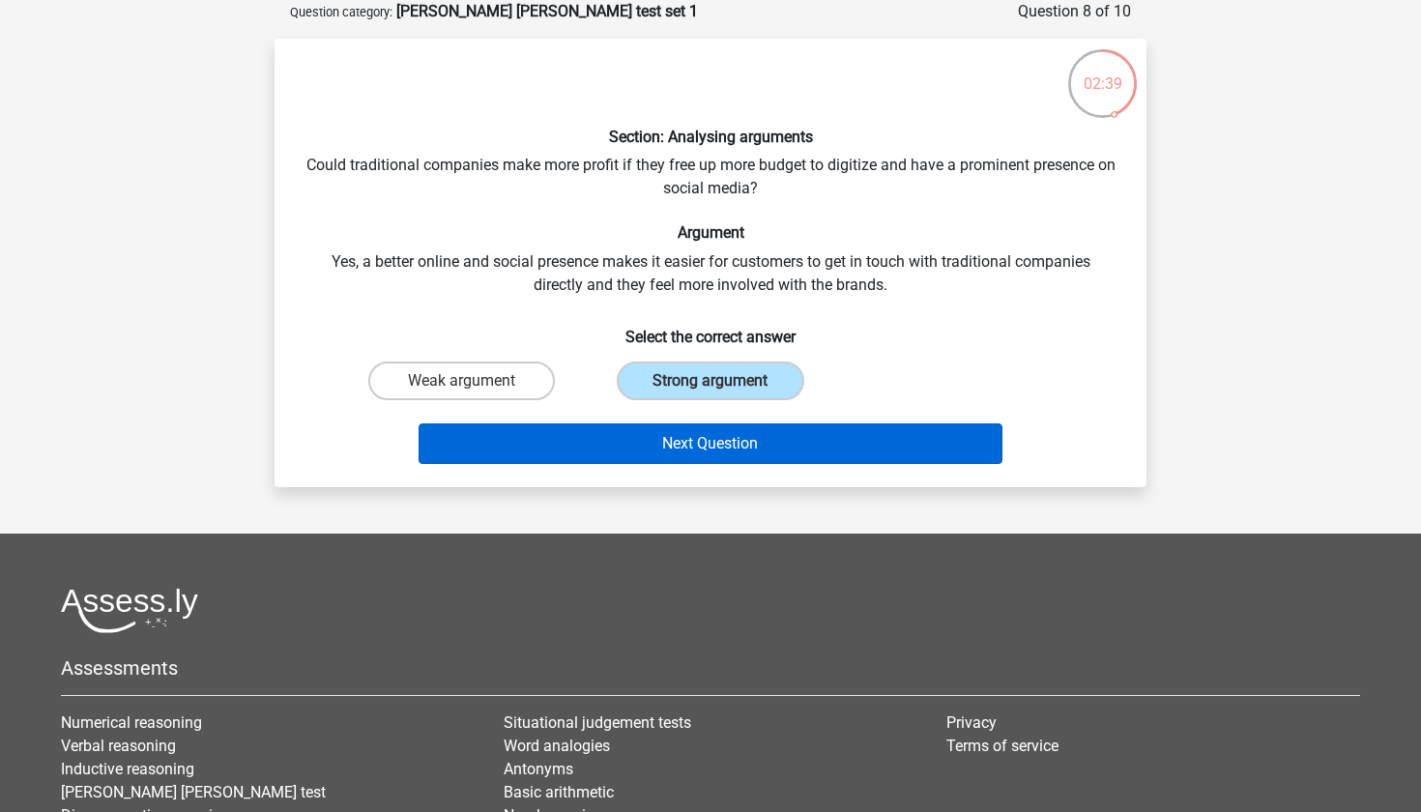
click at [674, 455] on button "Next Question" at bounding box center [710, 443] width 585 height 41
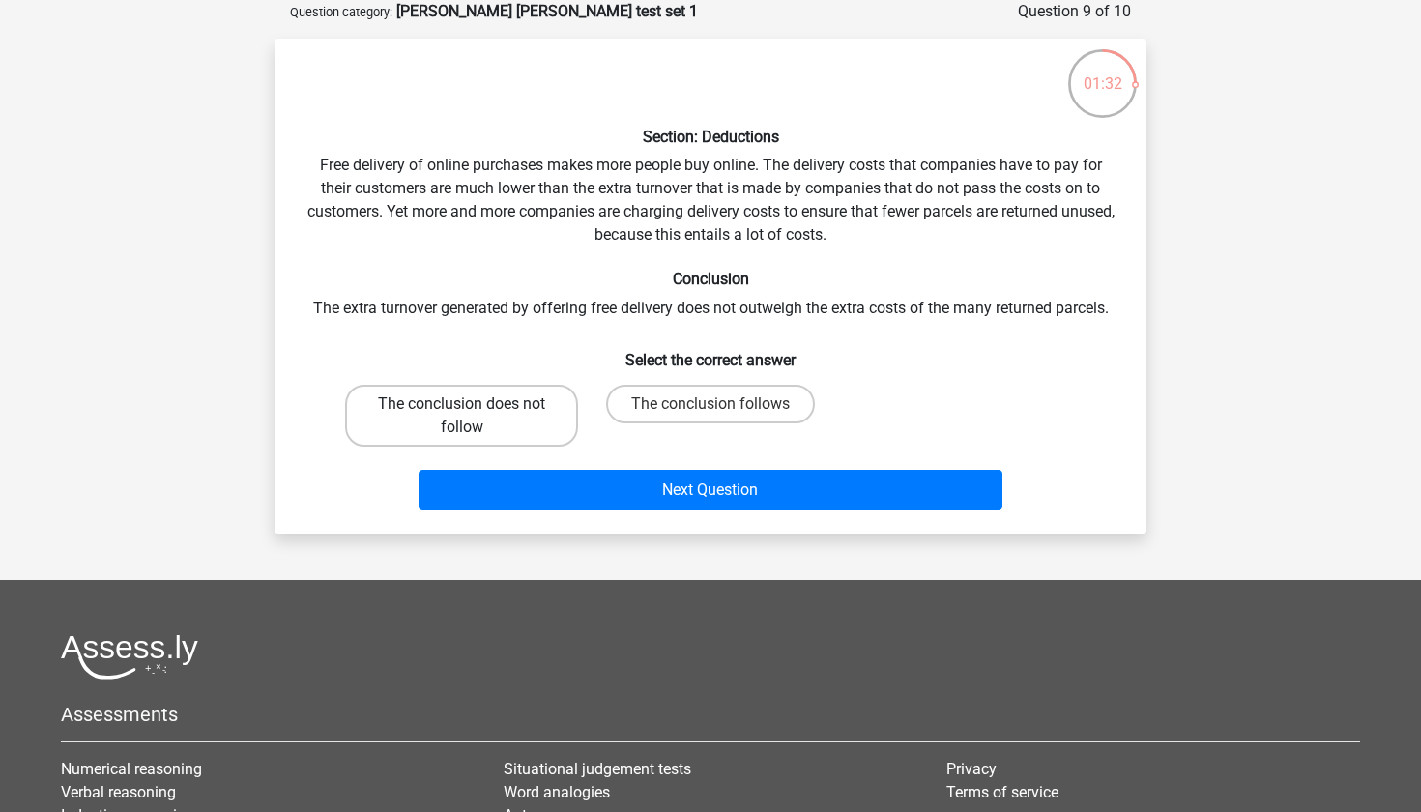
click at [527, 417] on label "The conclusion does not follow" at bounding box center [461, 416] width 233 height 62
click at [475, 417] on input "The conclusion does not follow" at bounding box center [468, 410] width 13 height 13
radio input "true"
click at [571, 520] on div "Section: Deductions Free delivery of online purchases makes more people buy onl…" at bounding box center [710, 286] width 872 height 495
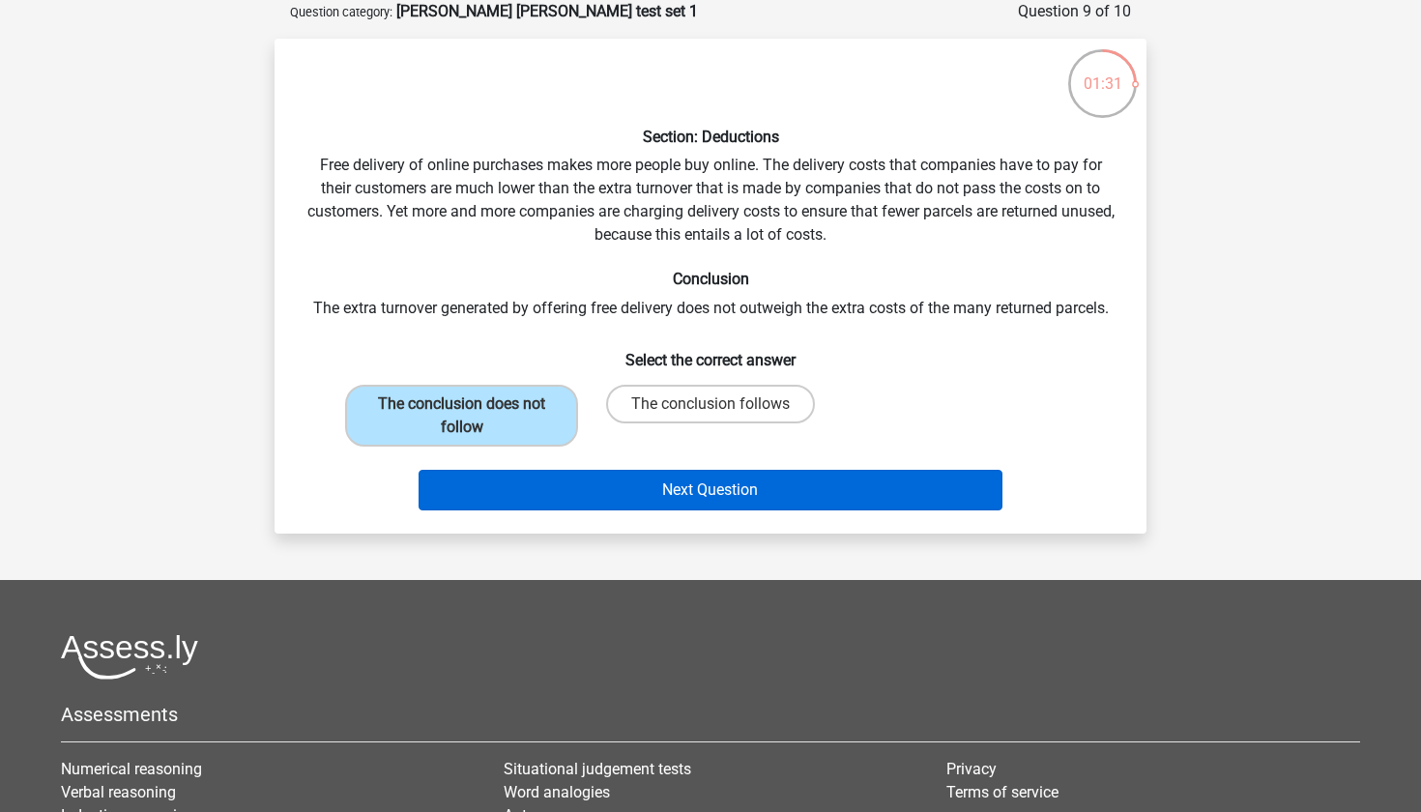
click at [577, 498] on button "Next Question" at bounding box center [710, 490] width 585 height 41
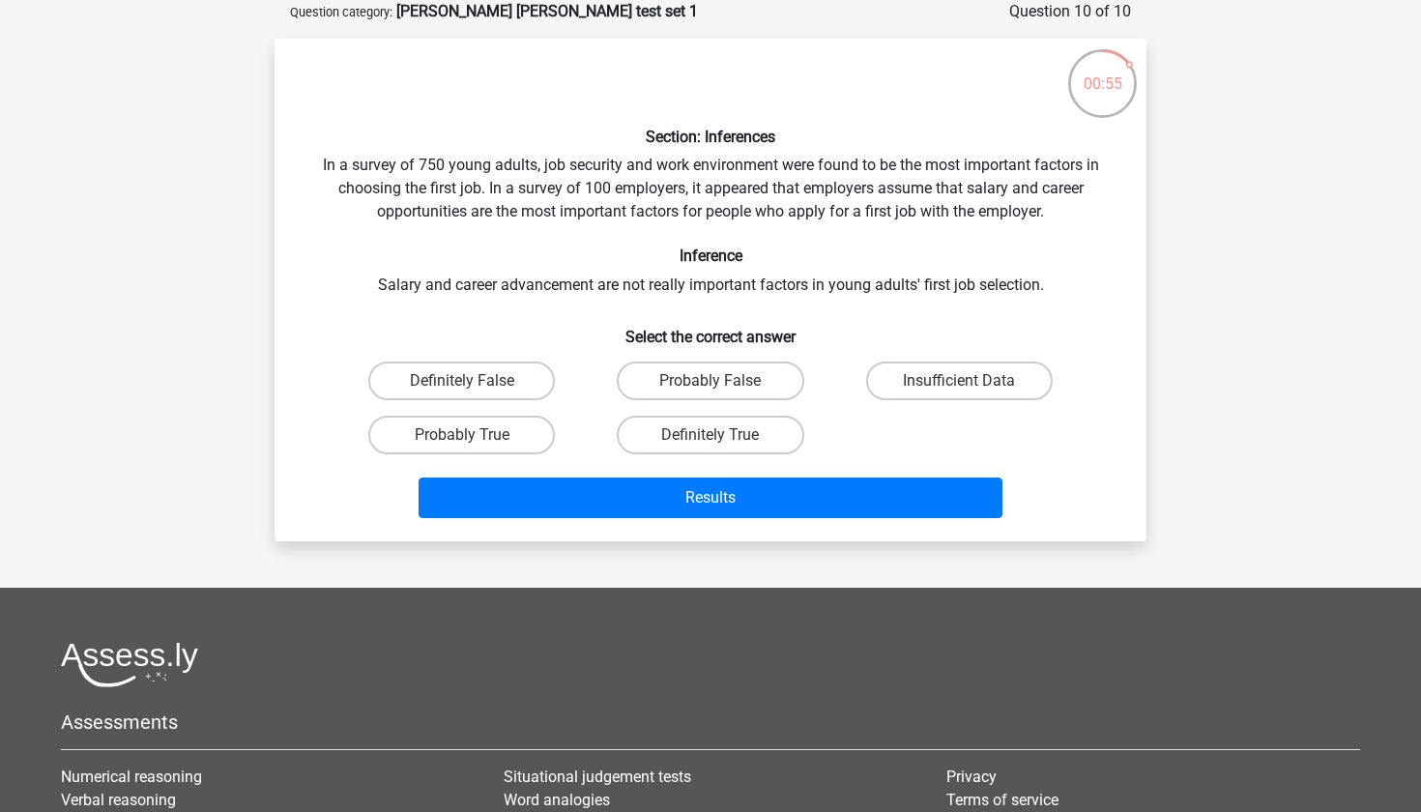
click at [959, 415] on div "Definitely False Probably False Insufficient Data Probably True Definitely True" at bounding box center [710, 408] width 746 height 108
click at [934, 393] on label "Insufficient Data" at bounding box center [959, 380] width 187 height 39
click at [959, 393] on input "Insufficient Data" at bounding box center [965, 387] width 13 height 13
radio input "true"
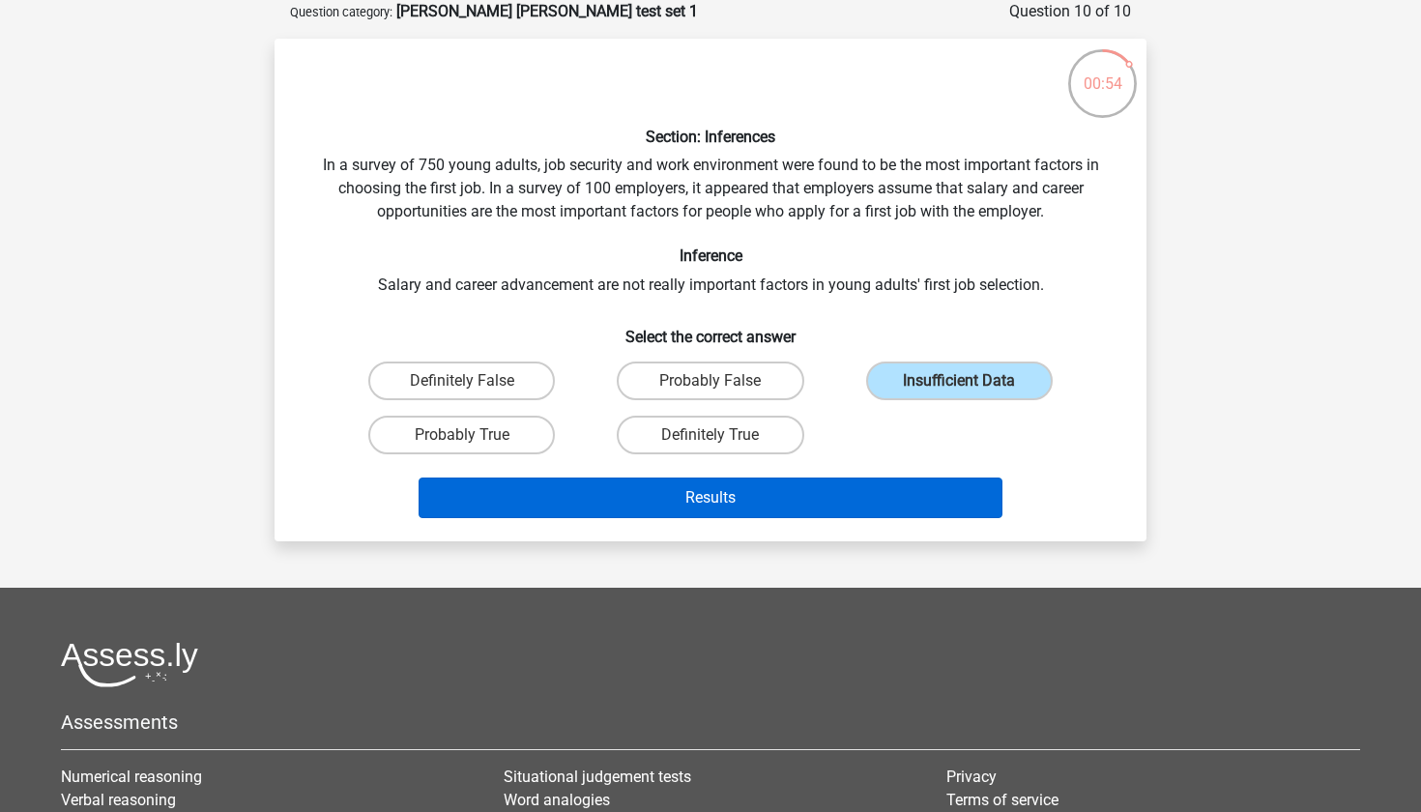
click at [899, 515] on button "Results" at bounding box center [710, 497] width 585 height 41
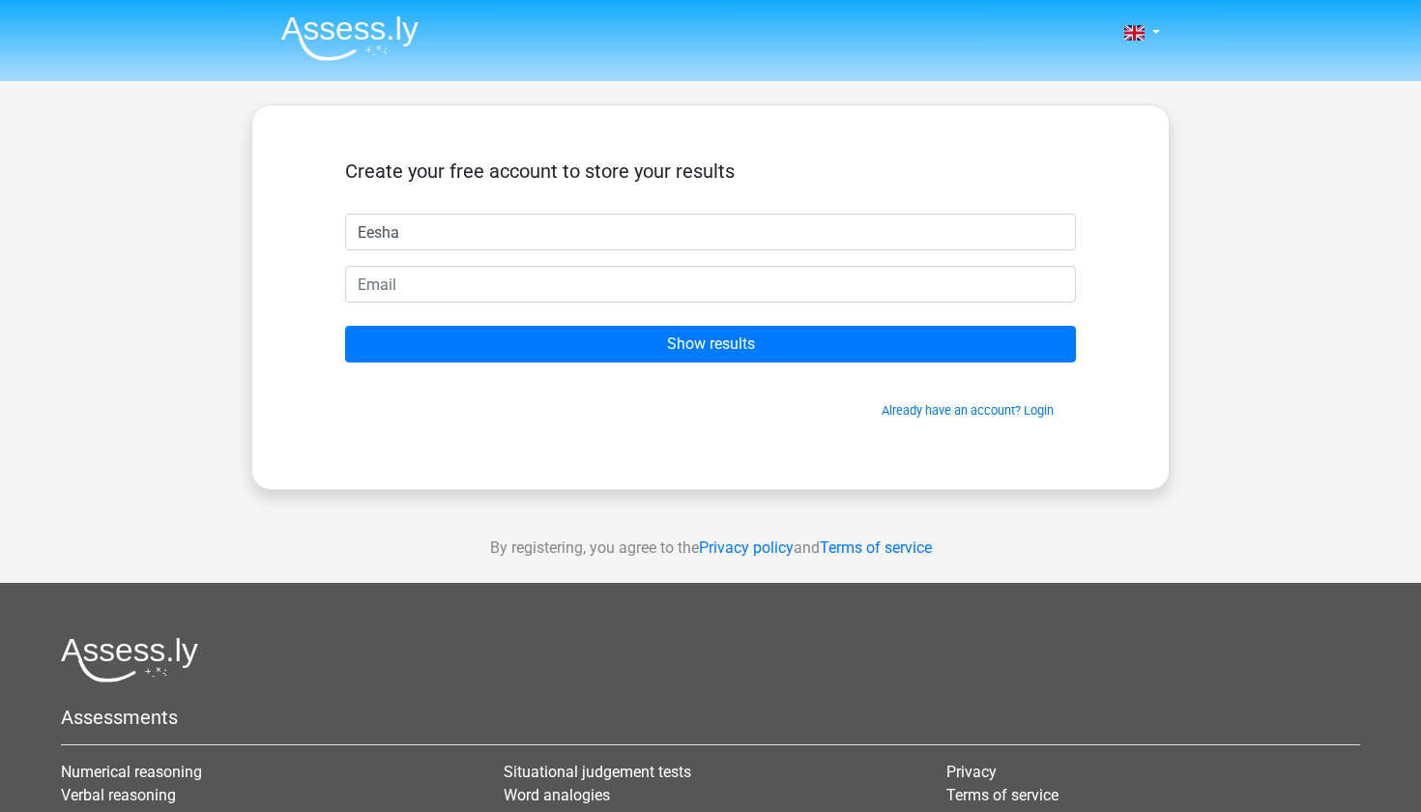
type input "Eesha"
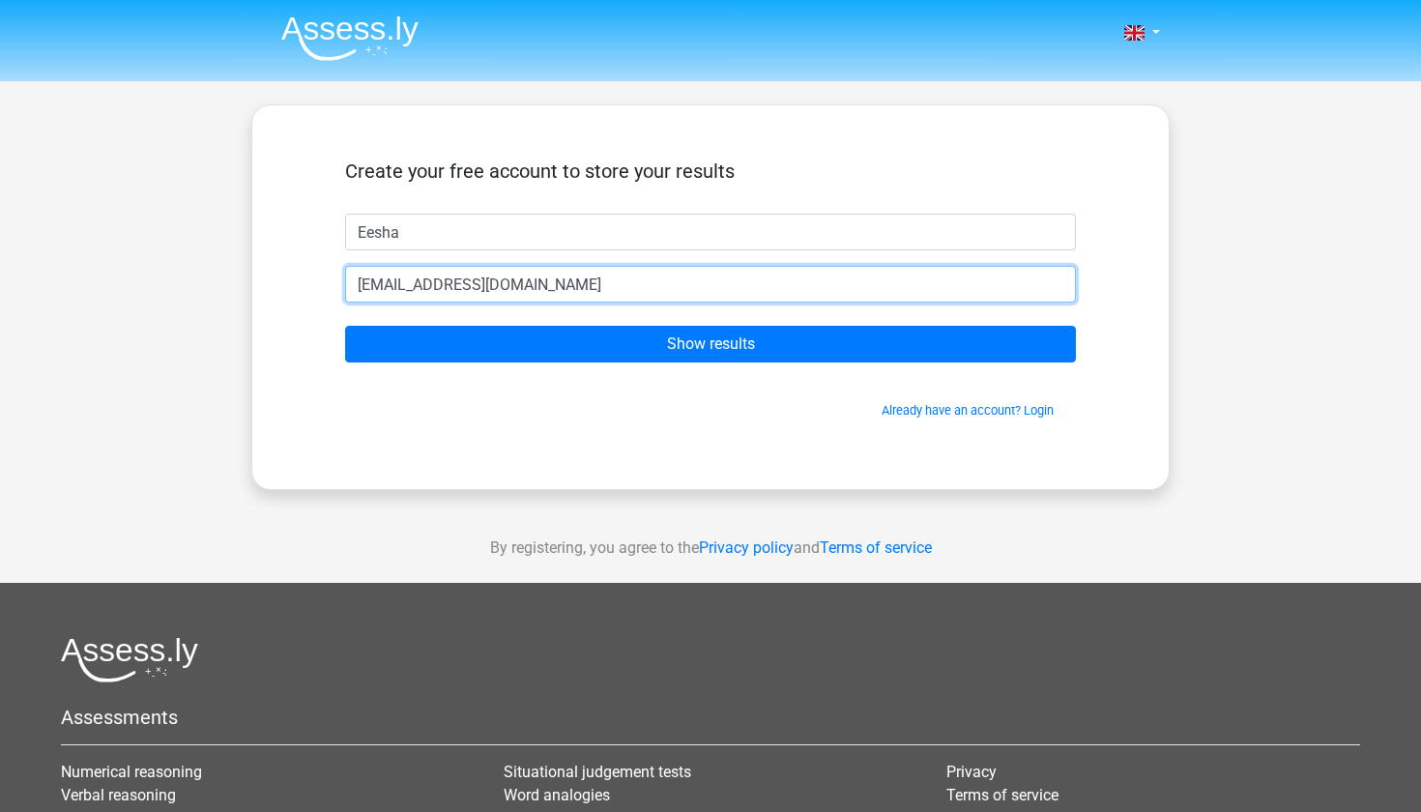
type input "[EMAIL_ADDRESS][DOMAIN_NAME]"
click at [710, 344] on input "Show results" at bounding box center [710, 344] width 731 height 37
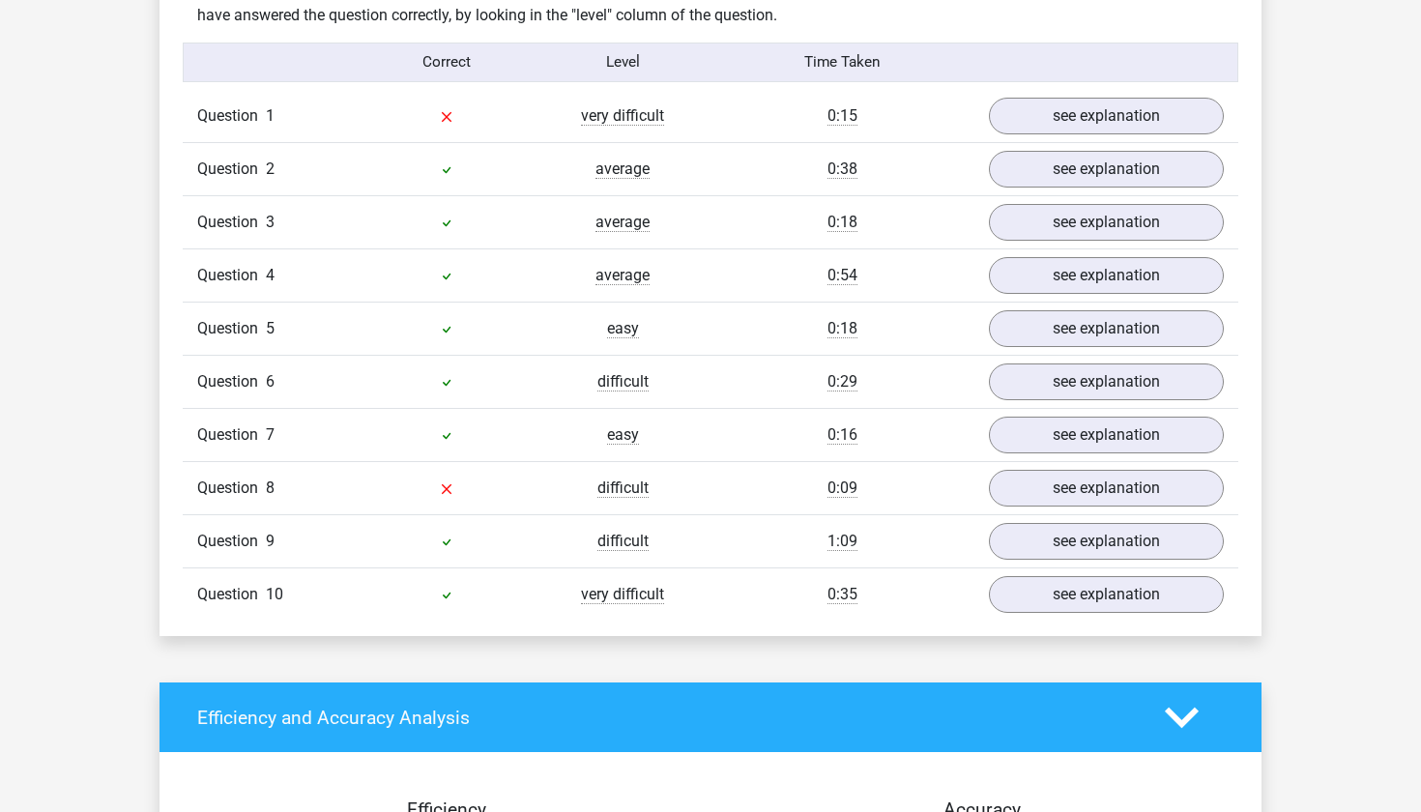
scroll to position [1552, 0]
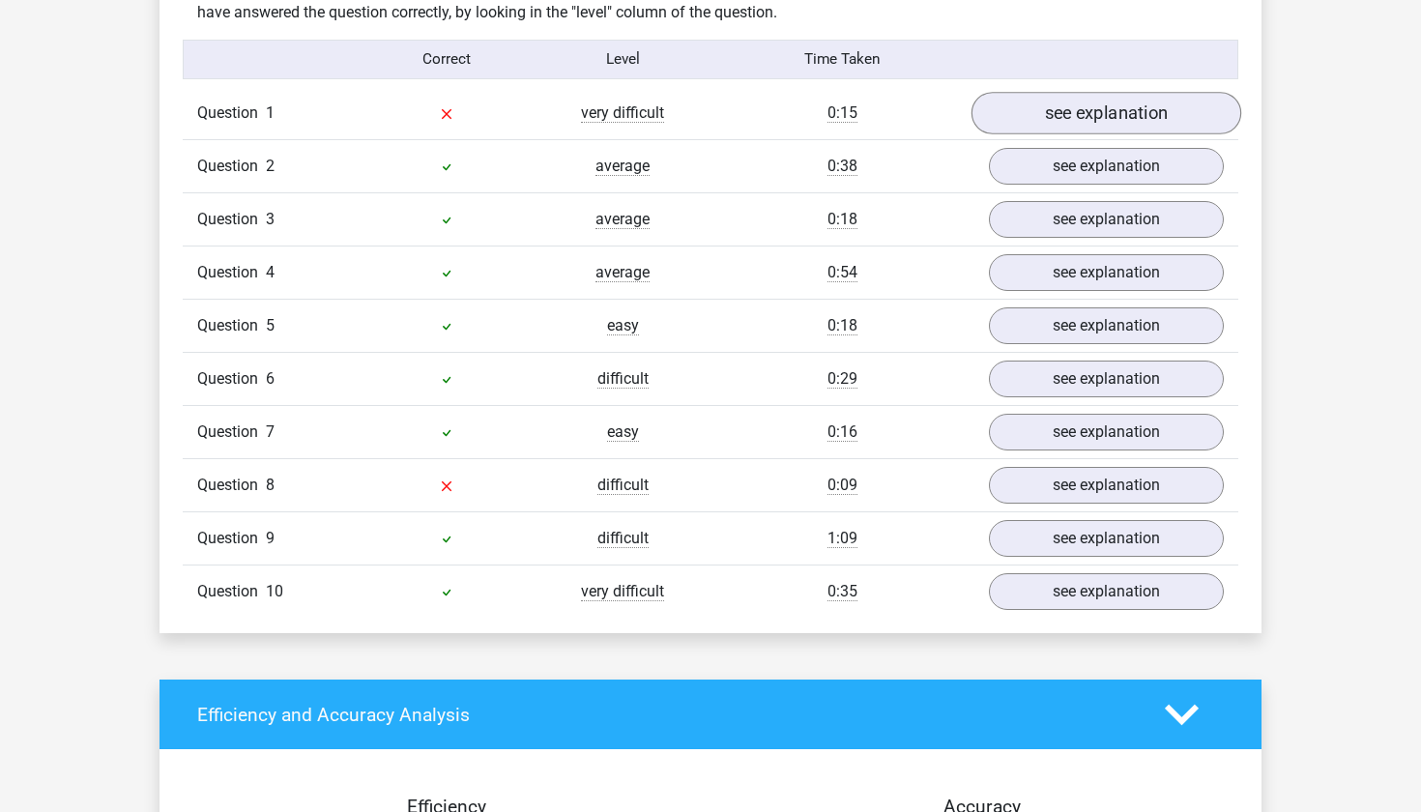
click at [1030, 101] on link "see explanation" at bounding box center [1106, 113] width 270 height 43
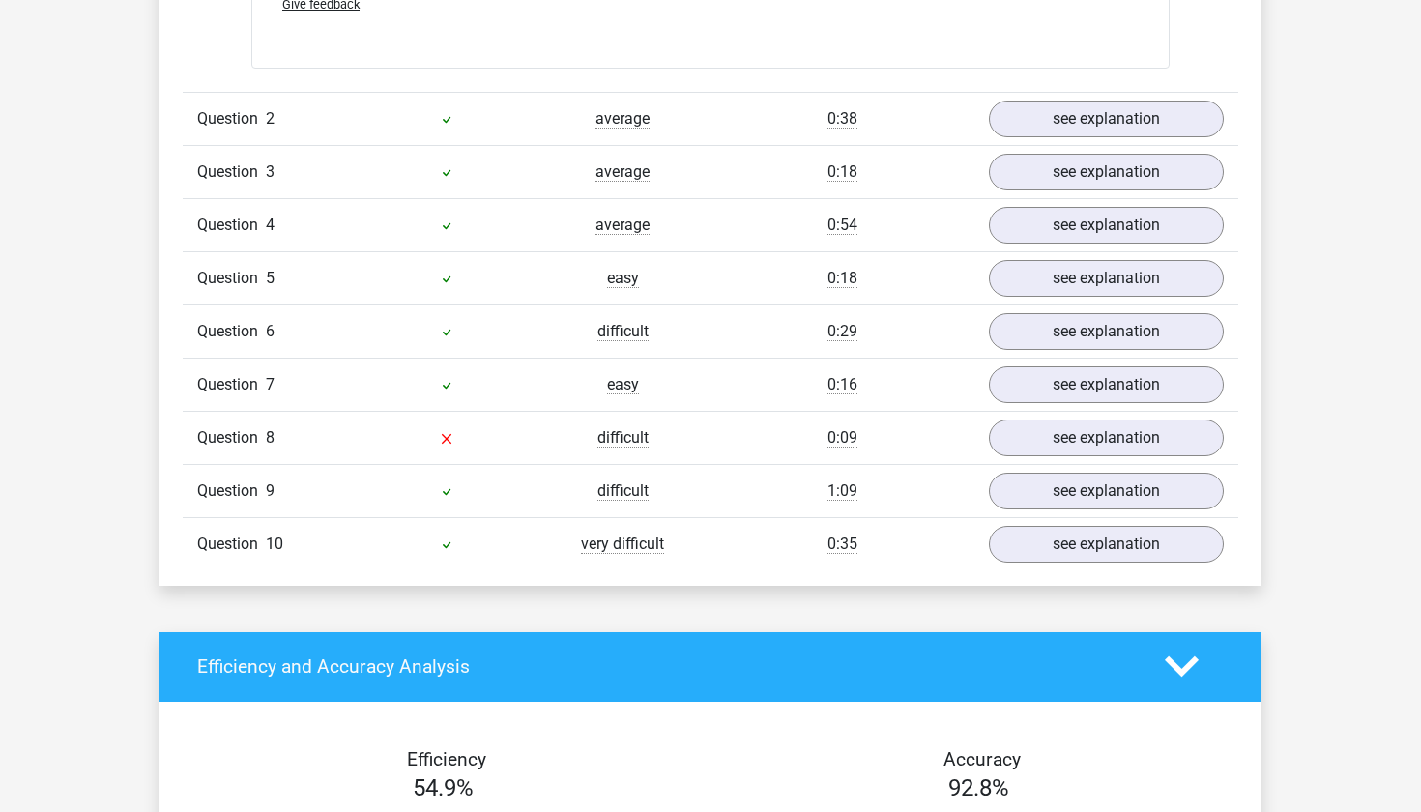
scroll to position [2266, 0]
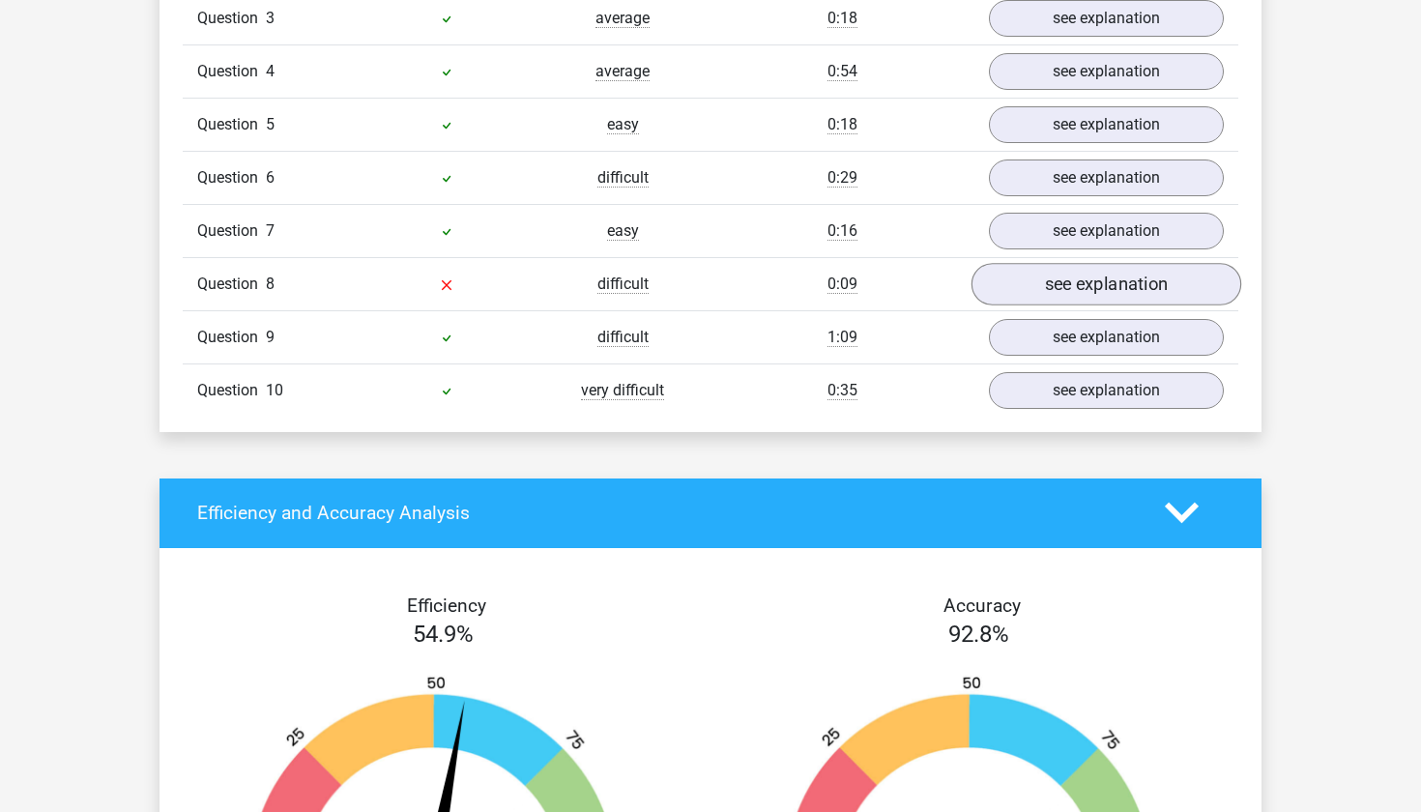
click at [1048, 263] on link "see explanation" at bounding box center [1106, 284] width 270 height 43
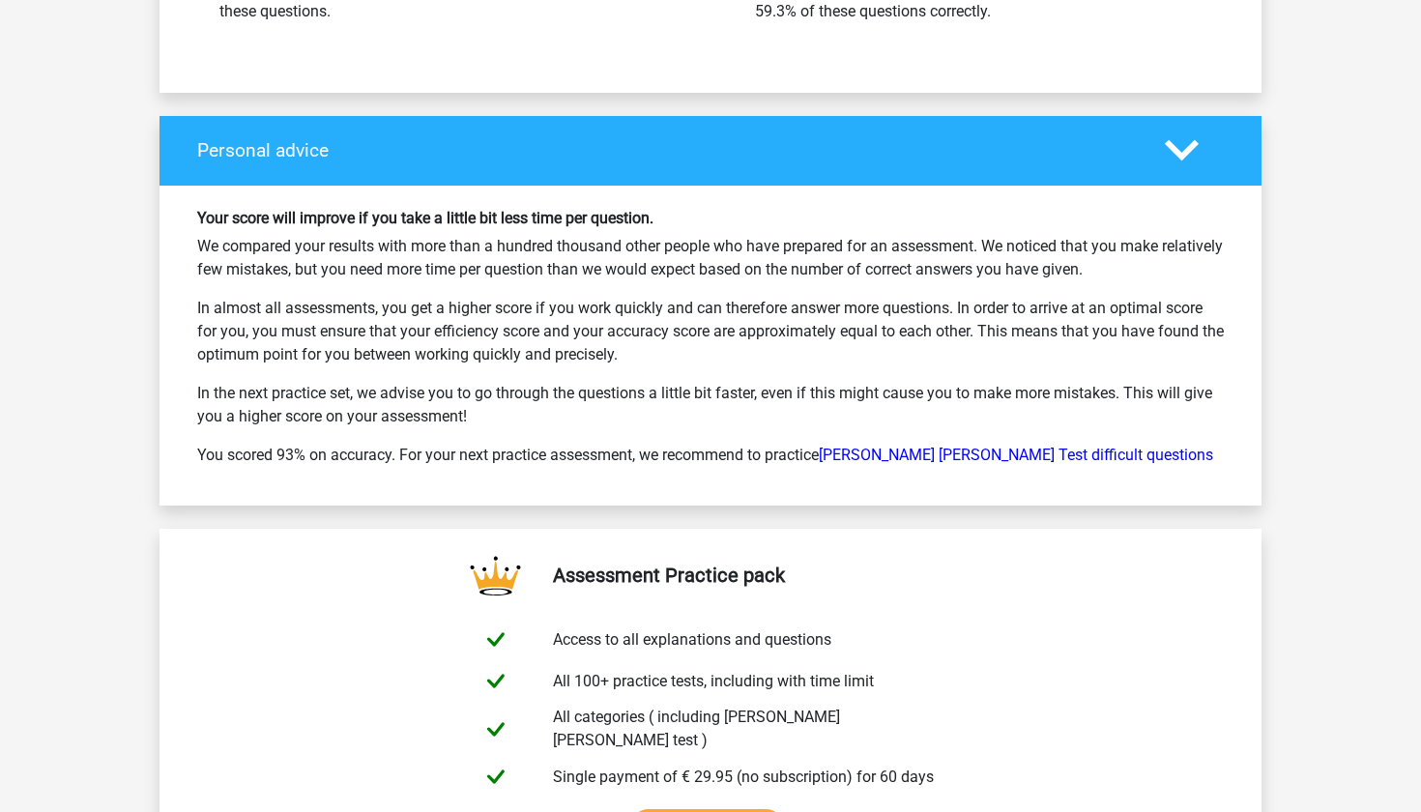
scroll to position [4228, 0]
